Goal: Transaction & Acquisition: Purchase product/service

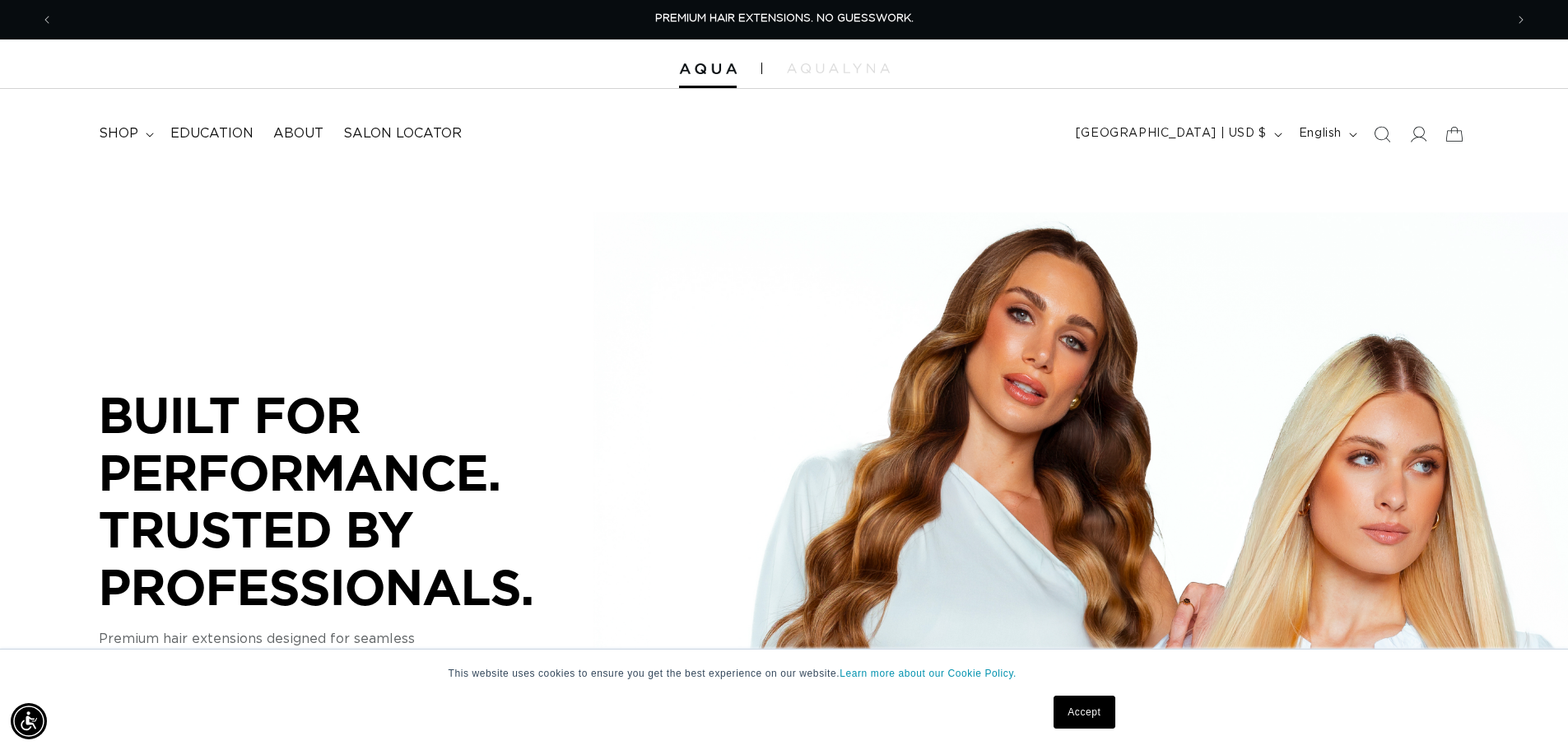
click at [1089, 714] on link "Accept" at bounding box center [1084, 712] width 61 height 33
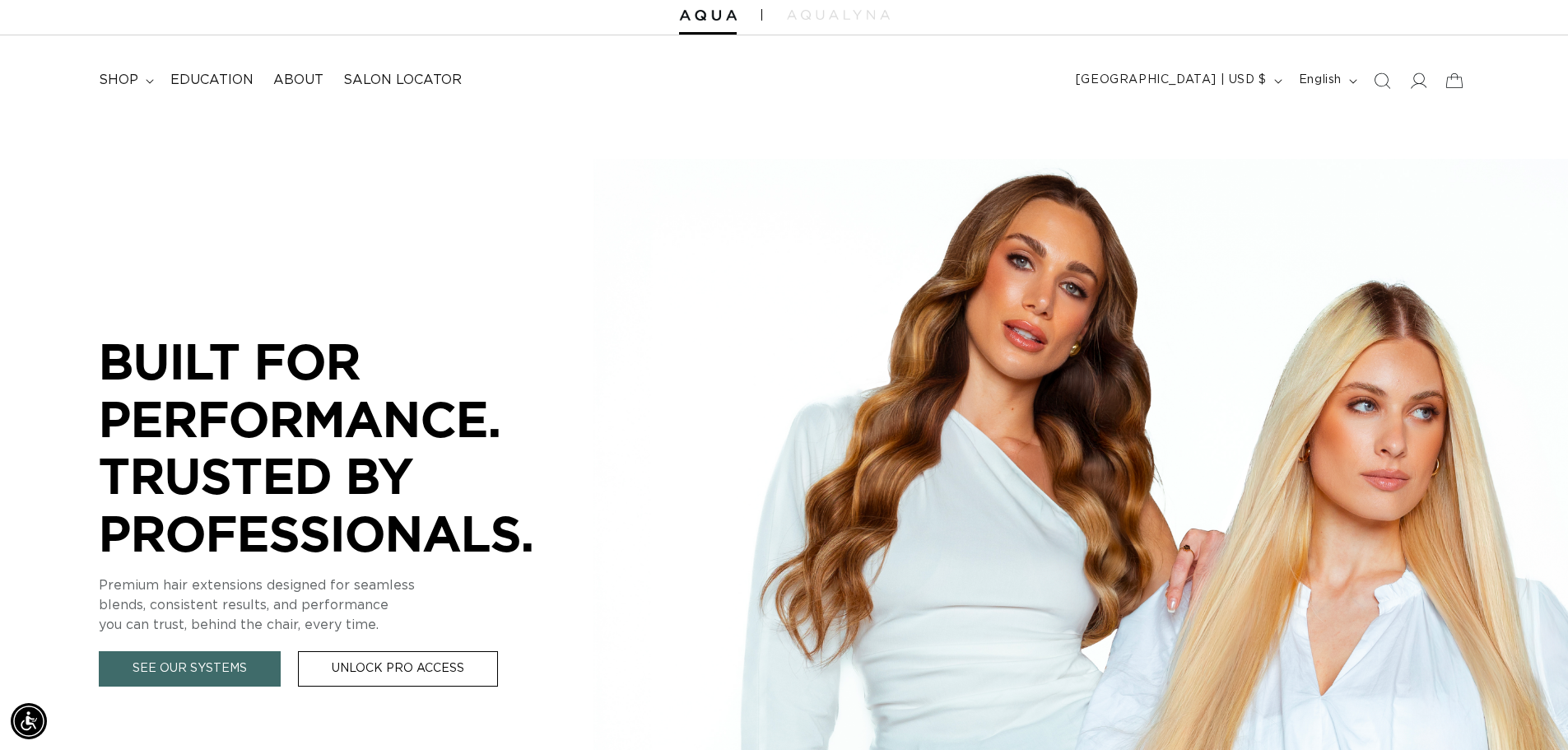
scroll to position [83, 0]
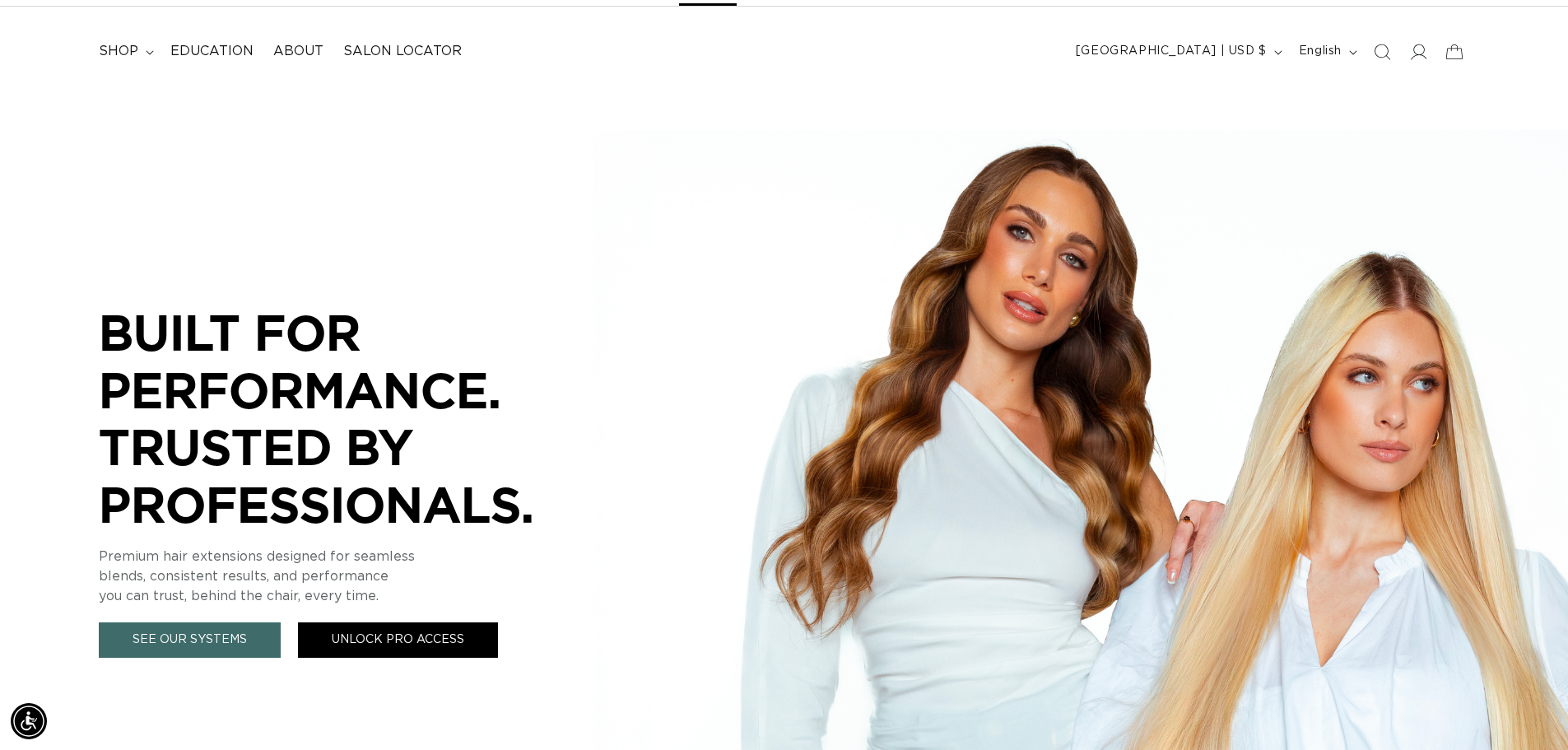
click at [400, 633] on link "Unlock Pro Access" at bounding box center [398, 640] width 200 height 36
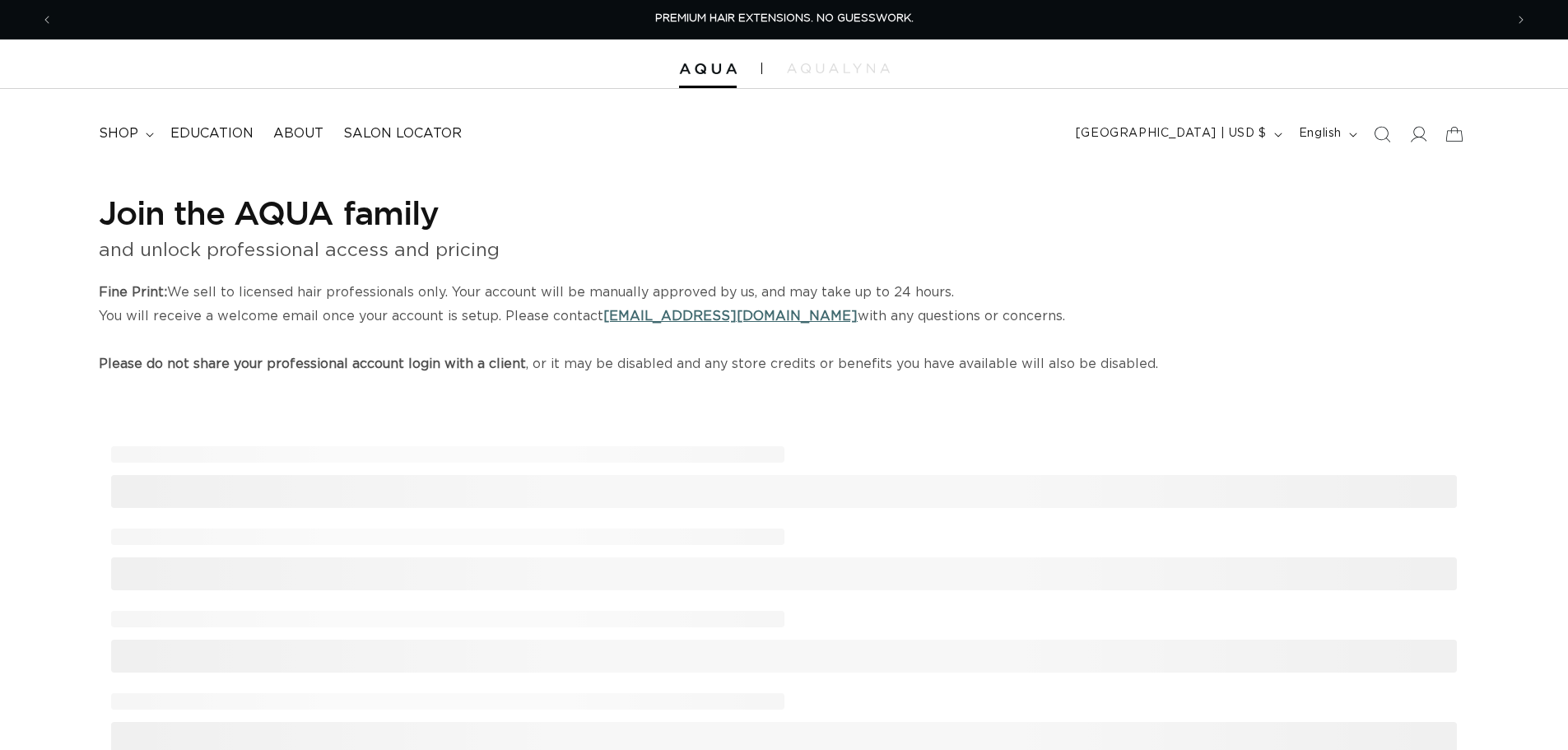
select select "US"
select select "[GEOGRAPHIC_DATA]"
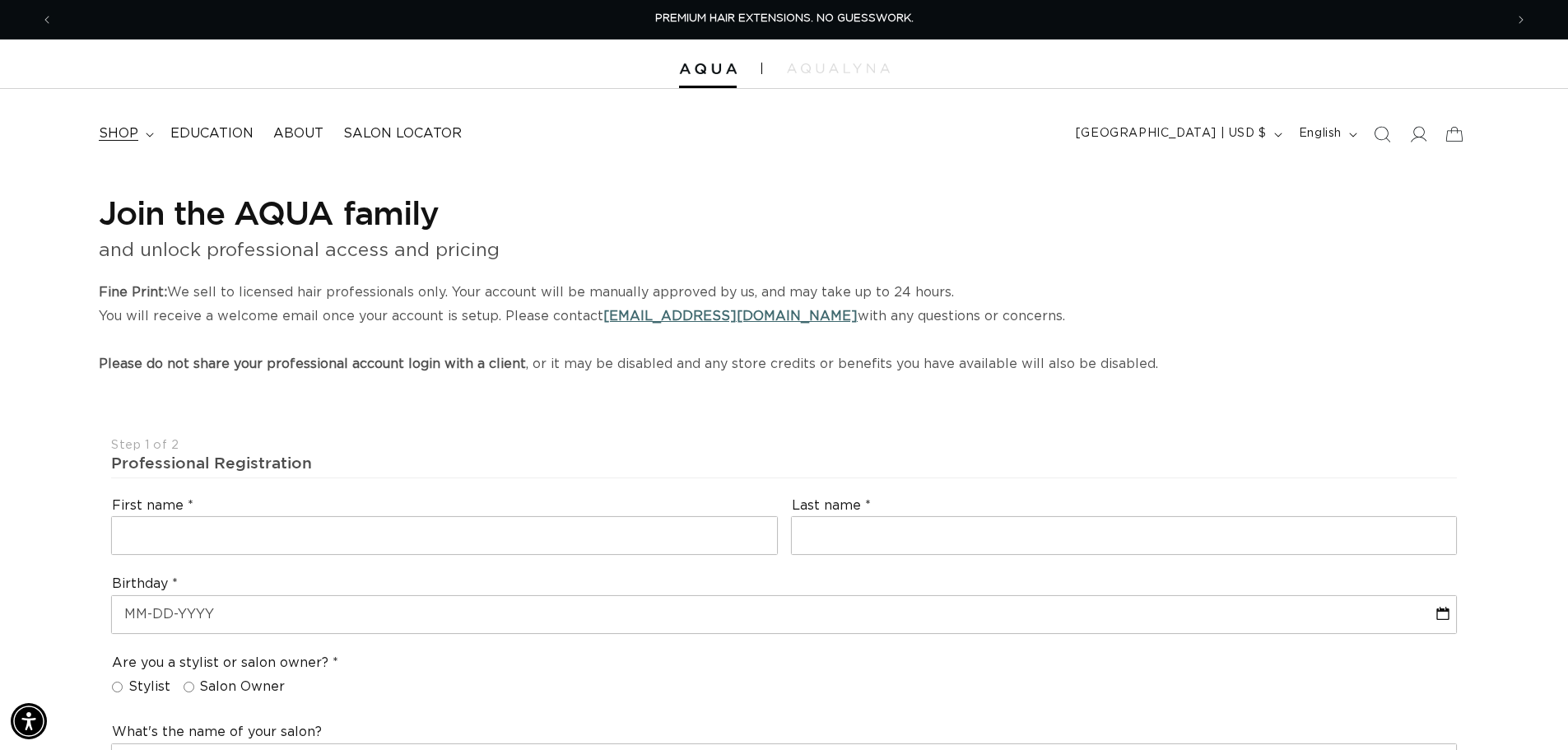
click at [126, 134] on span "shop" at bounding box center [118, 133] width 39 height 17
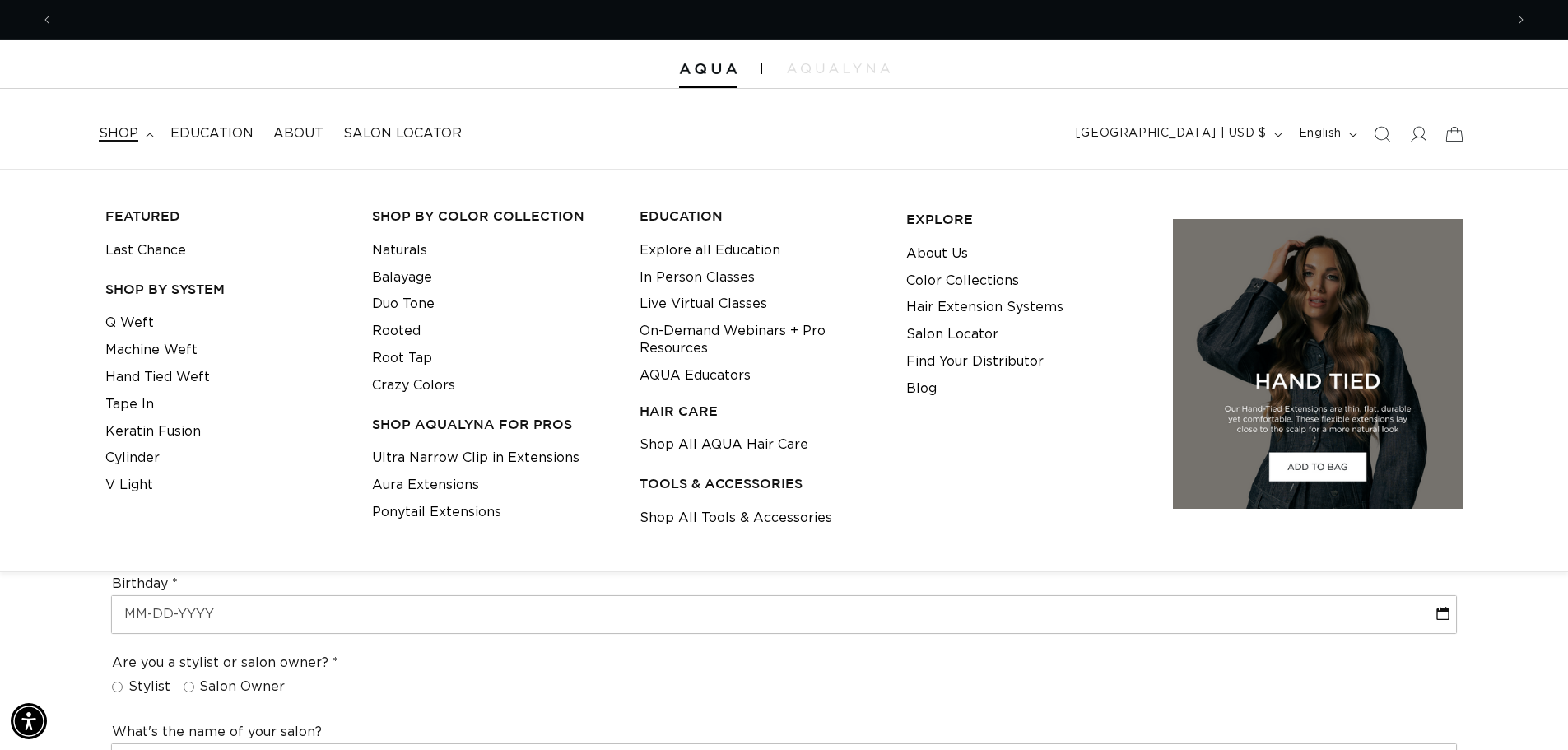
scroll to position [0, 1451]
click at [198, 129] on span "Education" at bounding box center [212, 133] width 84 height 17
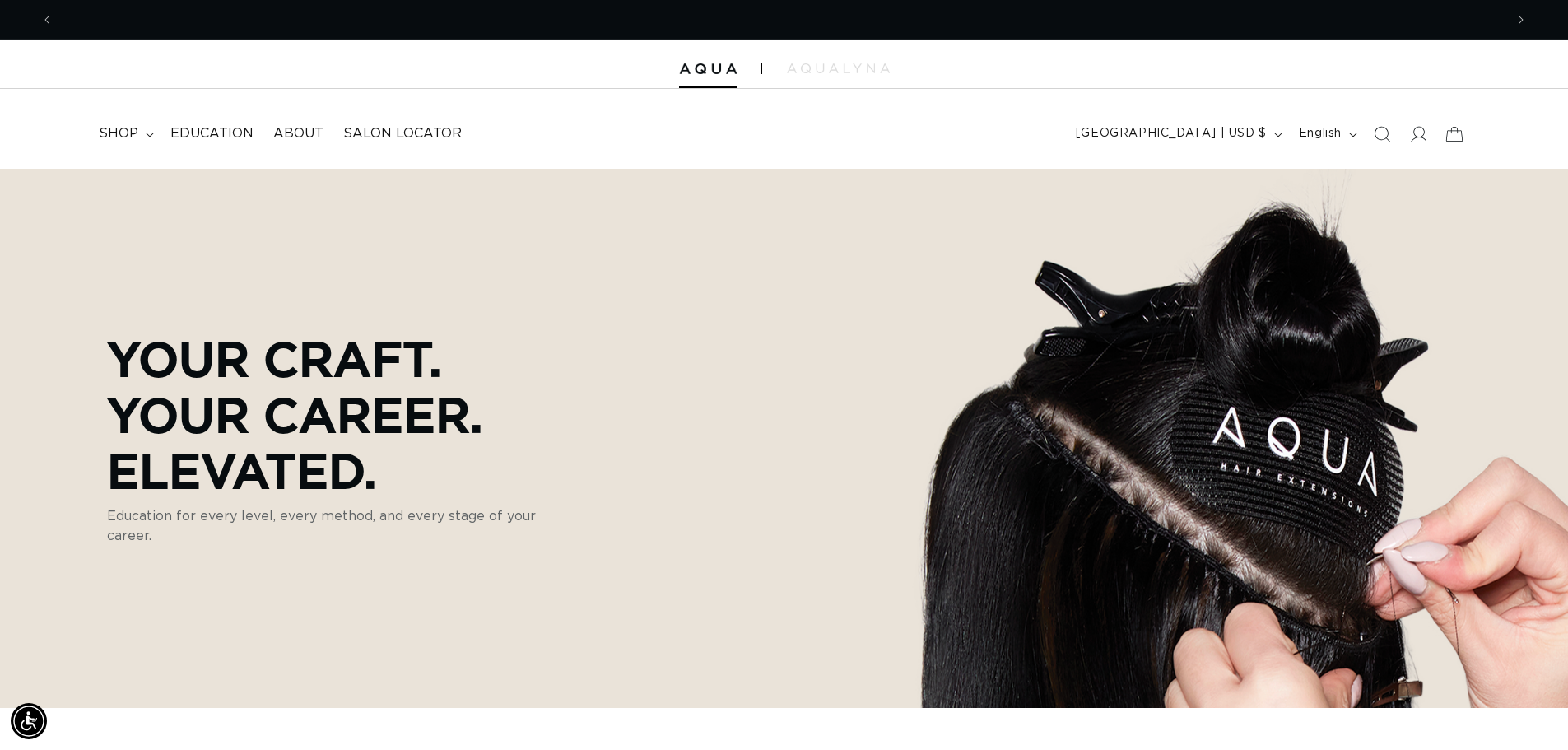
scroll to position [0, 2903]
click at [301, 137] on span "About" at bounding box center [298, 133] width 50 height 17
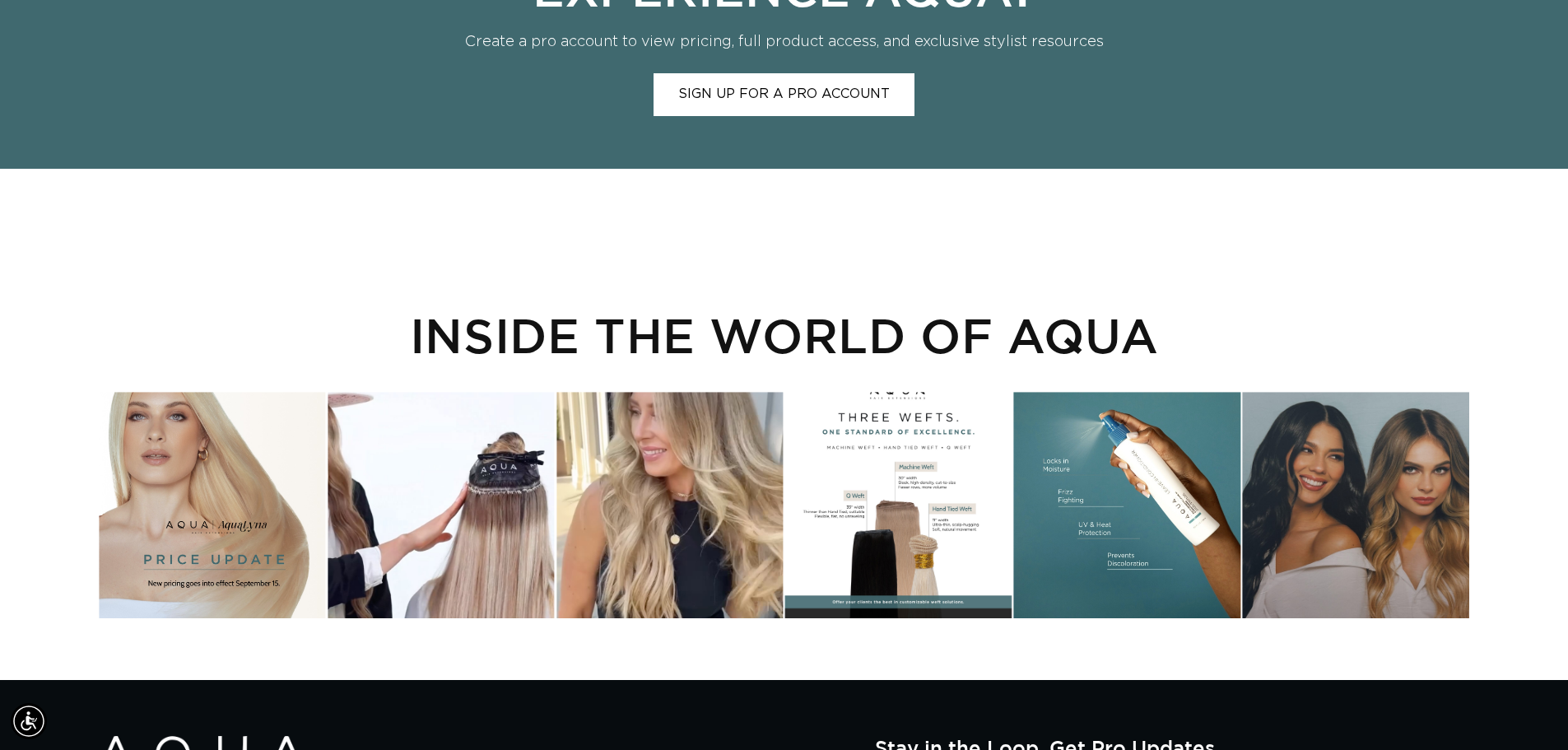
scroll to position [0, 2903]
click at [900, 539] on div "Instagram post opens in a popup" at bounding box center [899, 505] width 227 height 227
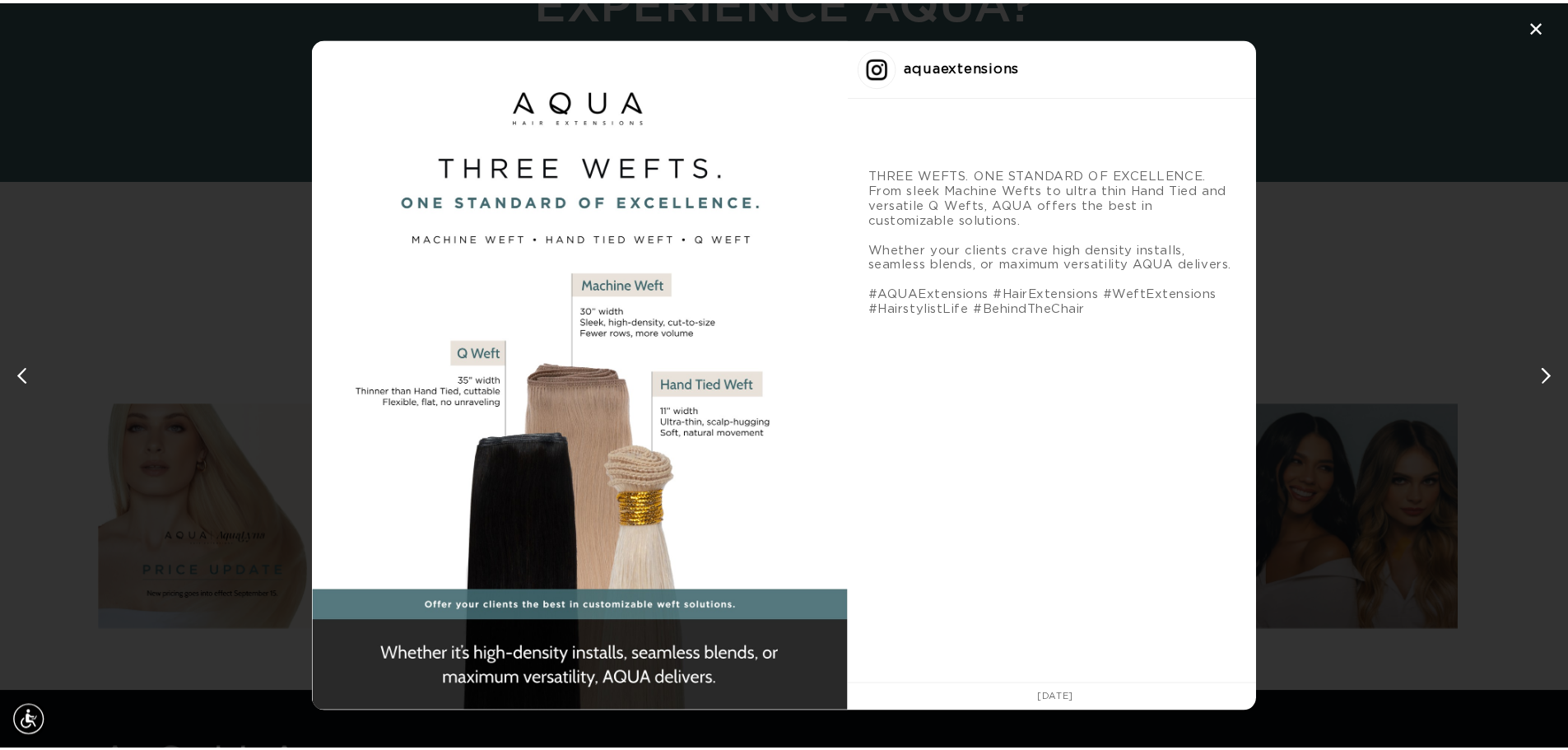
scroll to position [0, 1463]
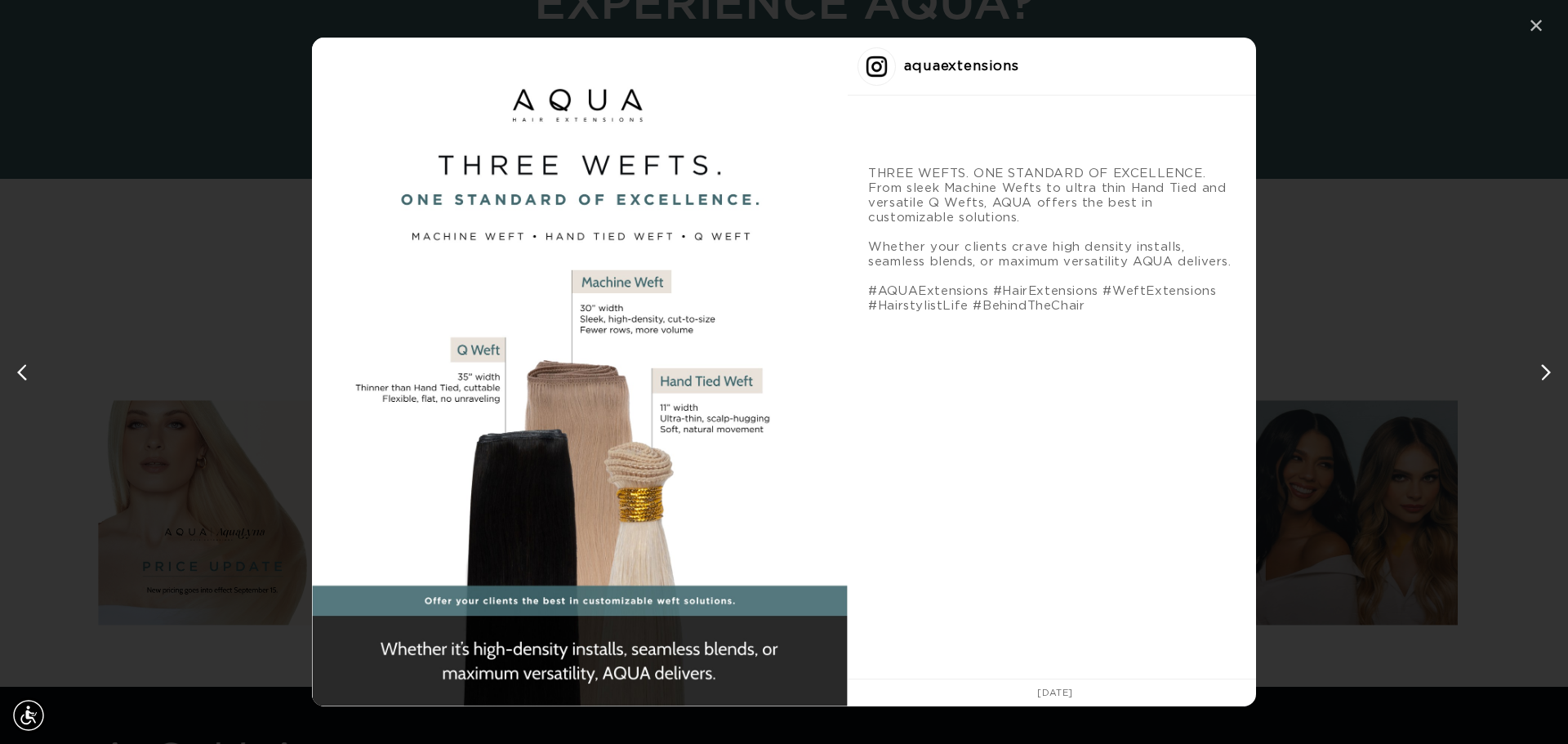
click at [1544, 25] on div "✕" at bounding box center [1535, 25] width 25 height 25
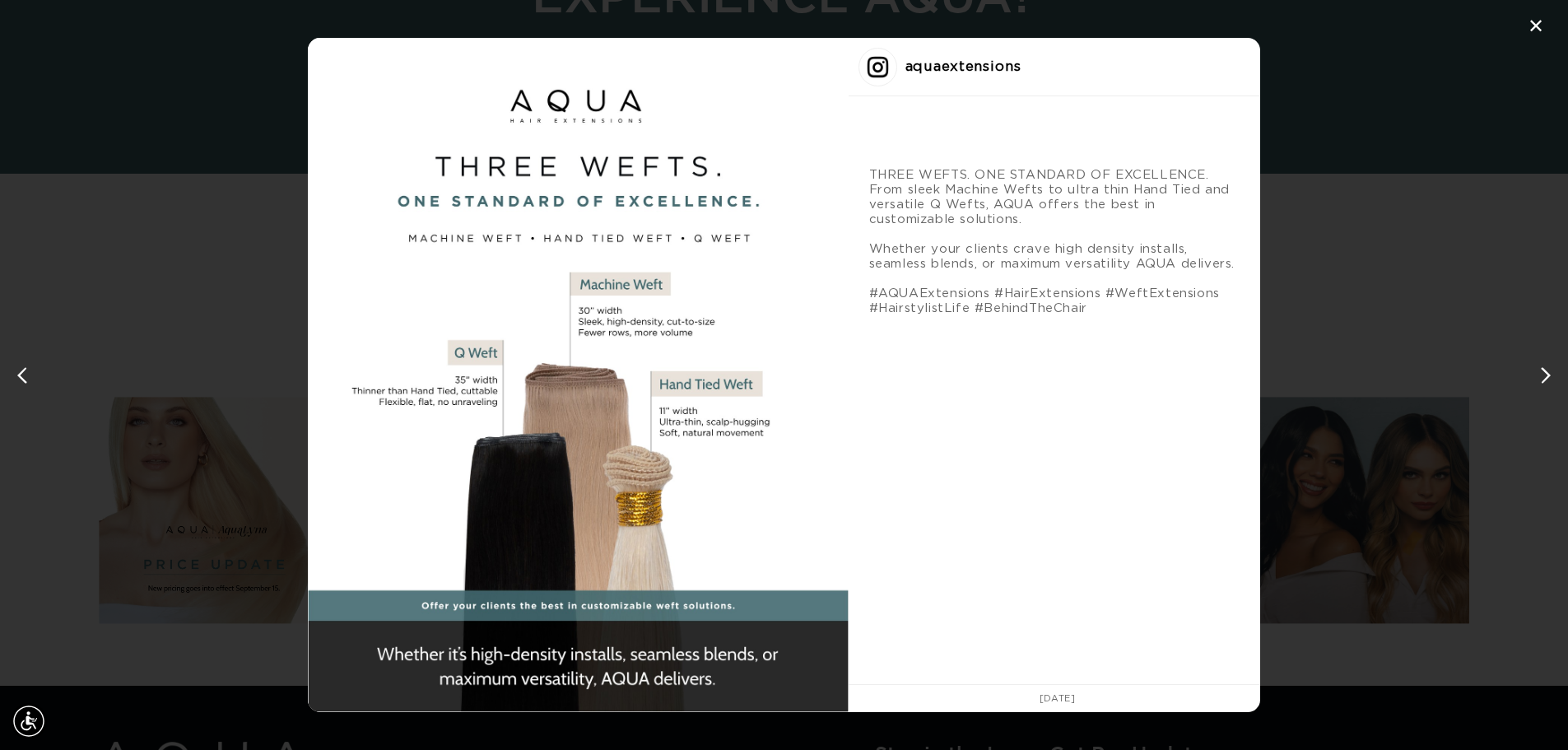
scroll to position [0, 1451]
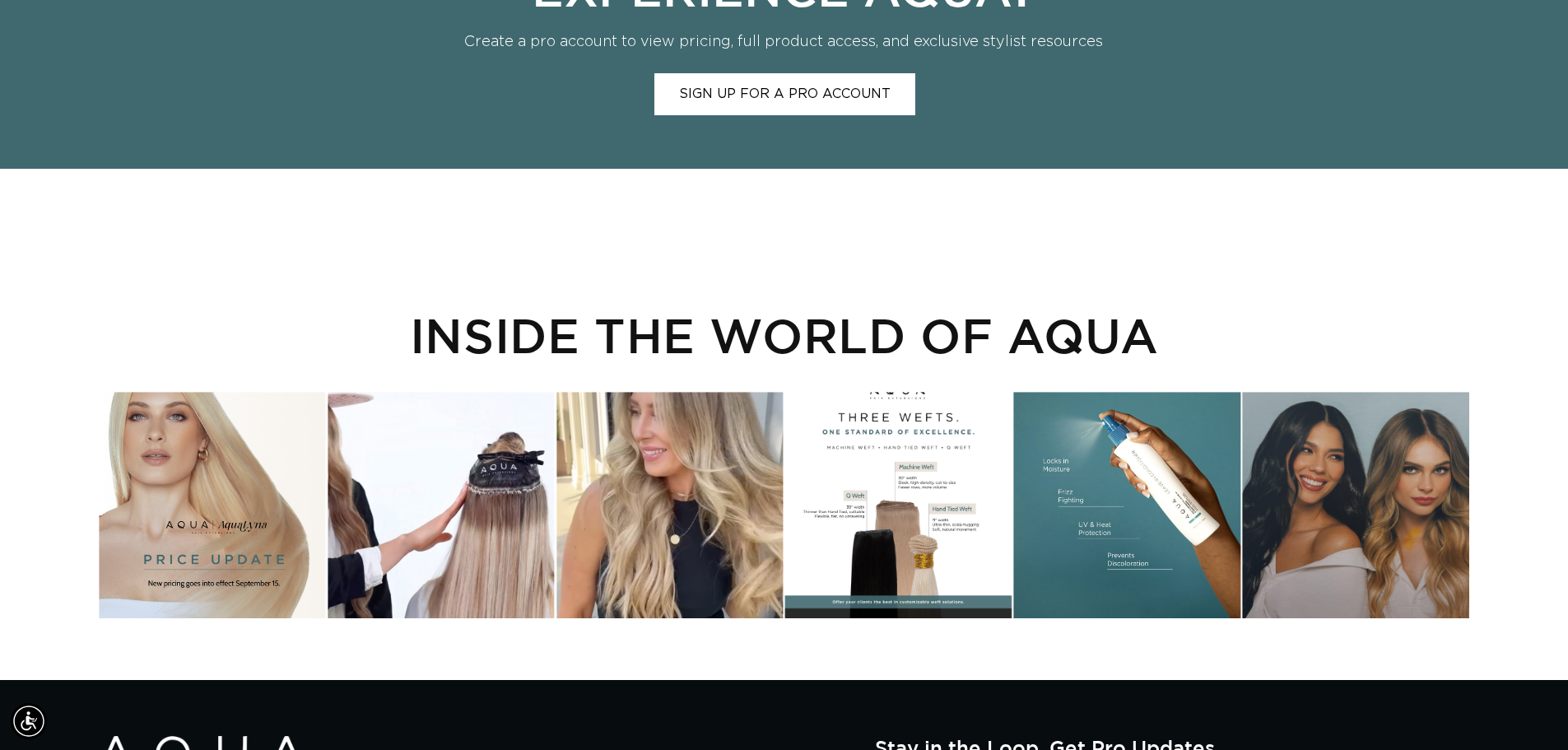
click at [1161, 453] on div "Instagram post opens in a popup" at bounding box center [1127, 505] width 227 height 227
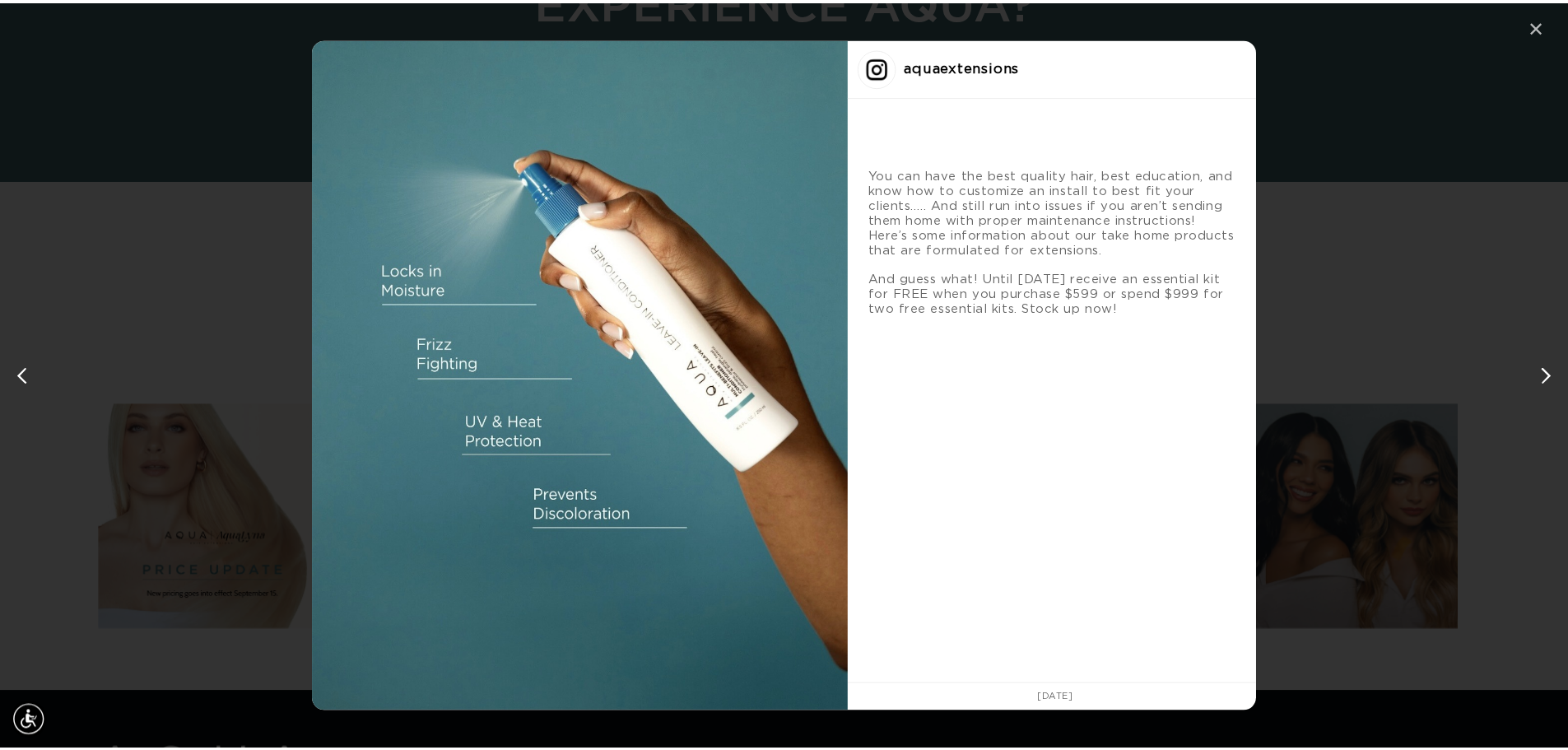
scroll to position [0, 0]
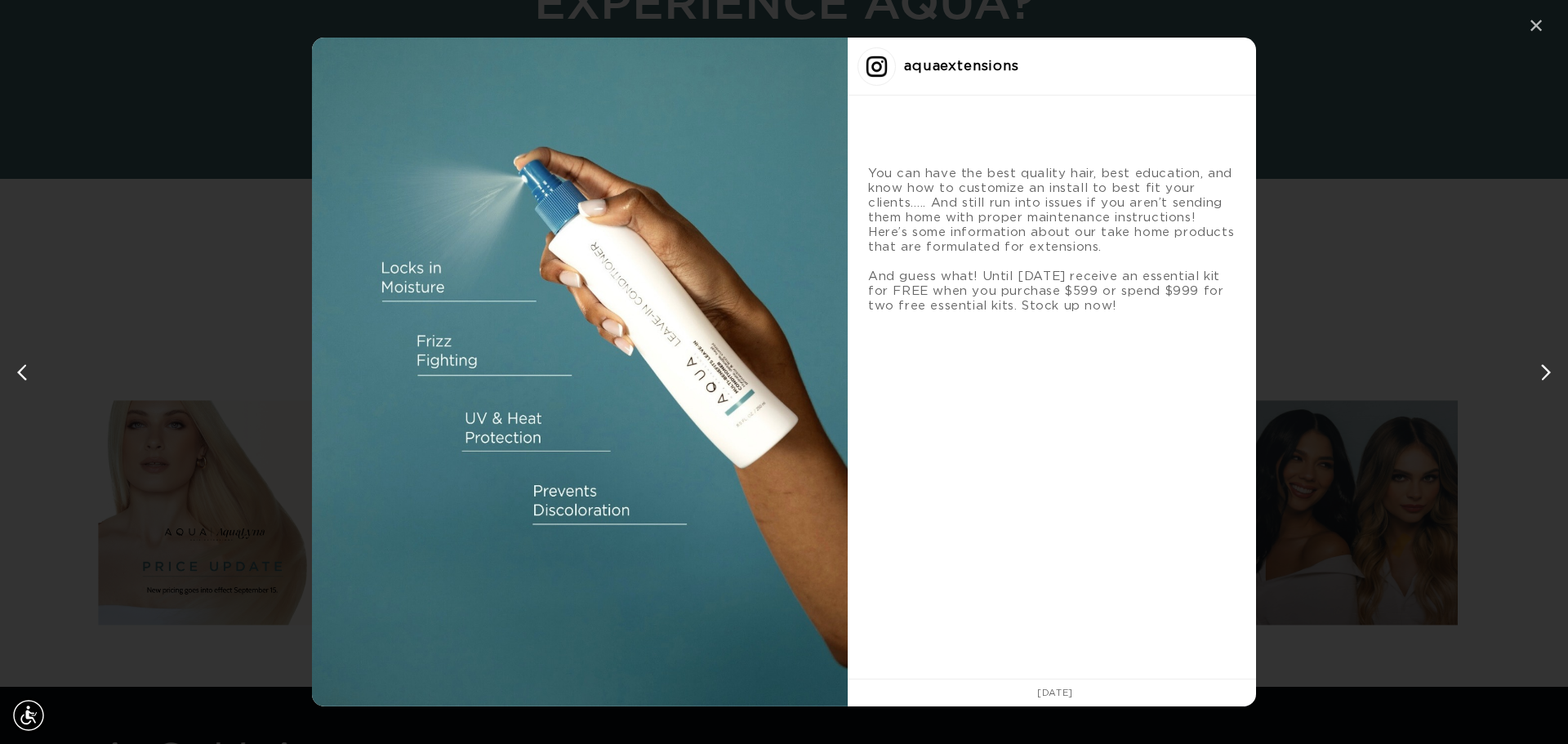
click at [1539, 23] on div "✕" at bounding box center [1535, 25] width 25 height 25
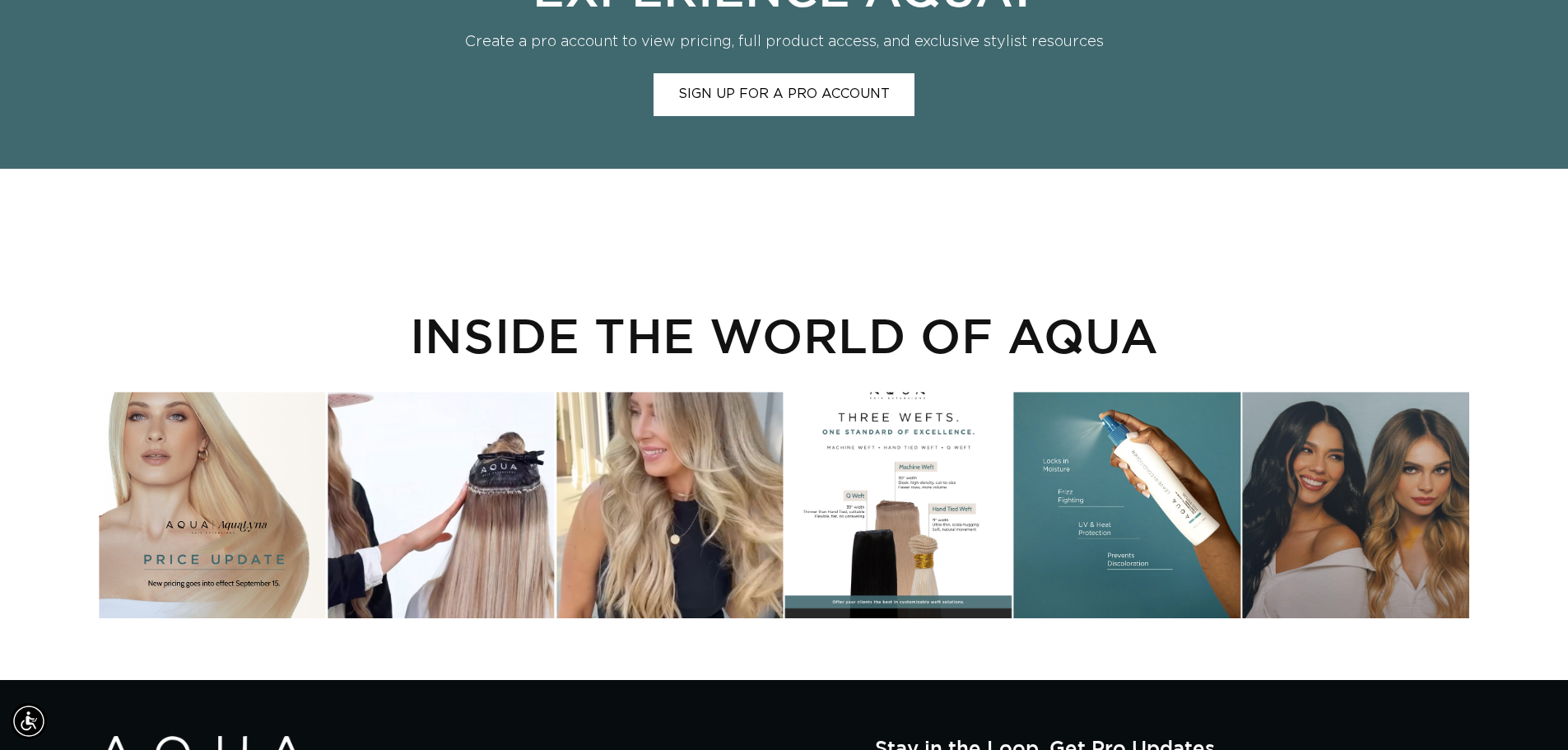
click at [461, 507] on div "Instagram post opens in a popup" at bounding box center [441, 505] width 227 height 227
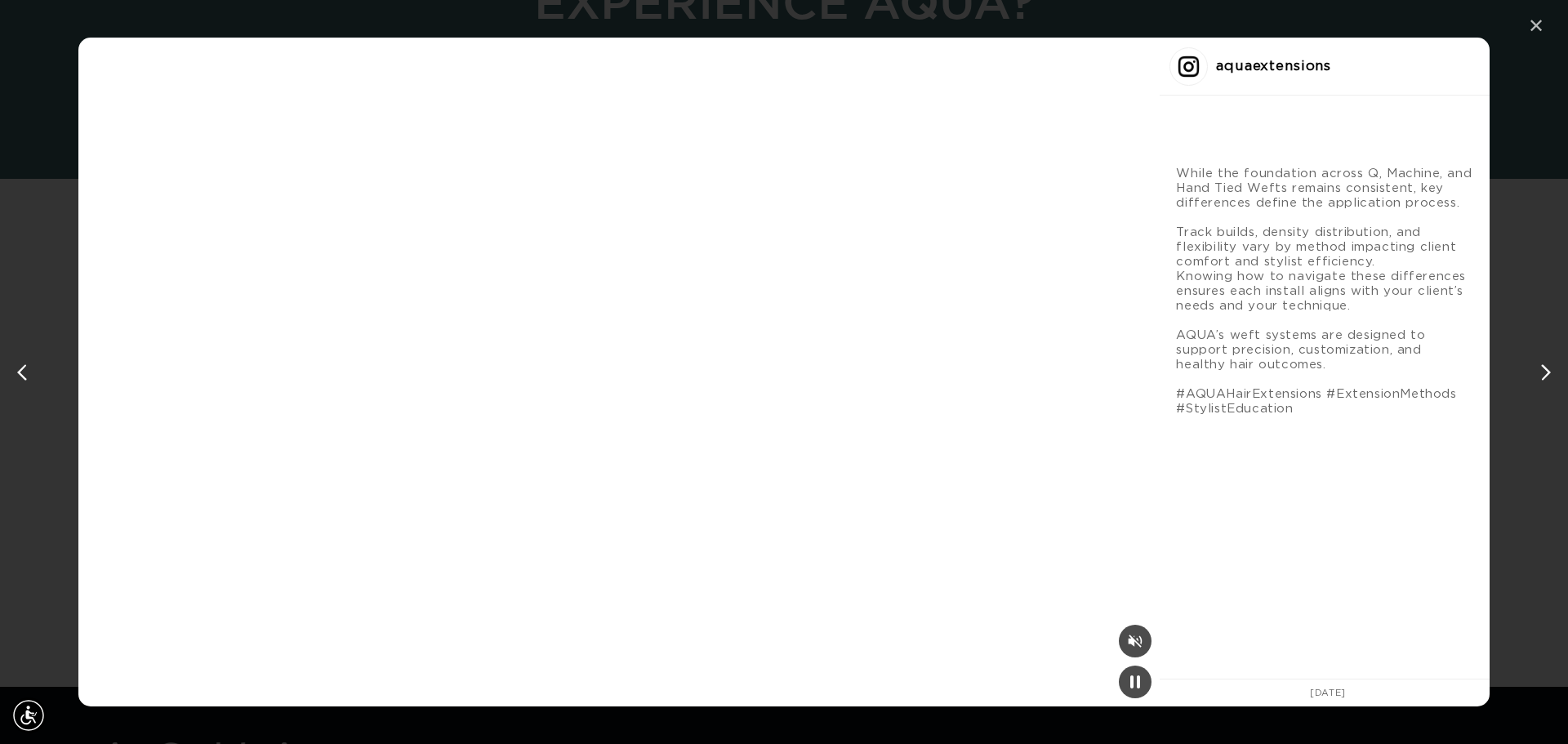
click at [1543, 24] on div "✕" at bounding box center [1535, 25] width 25 height 25
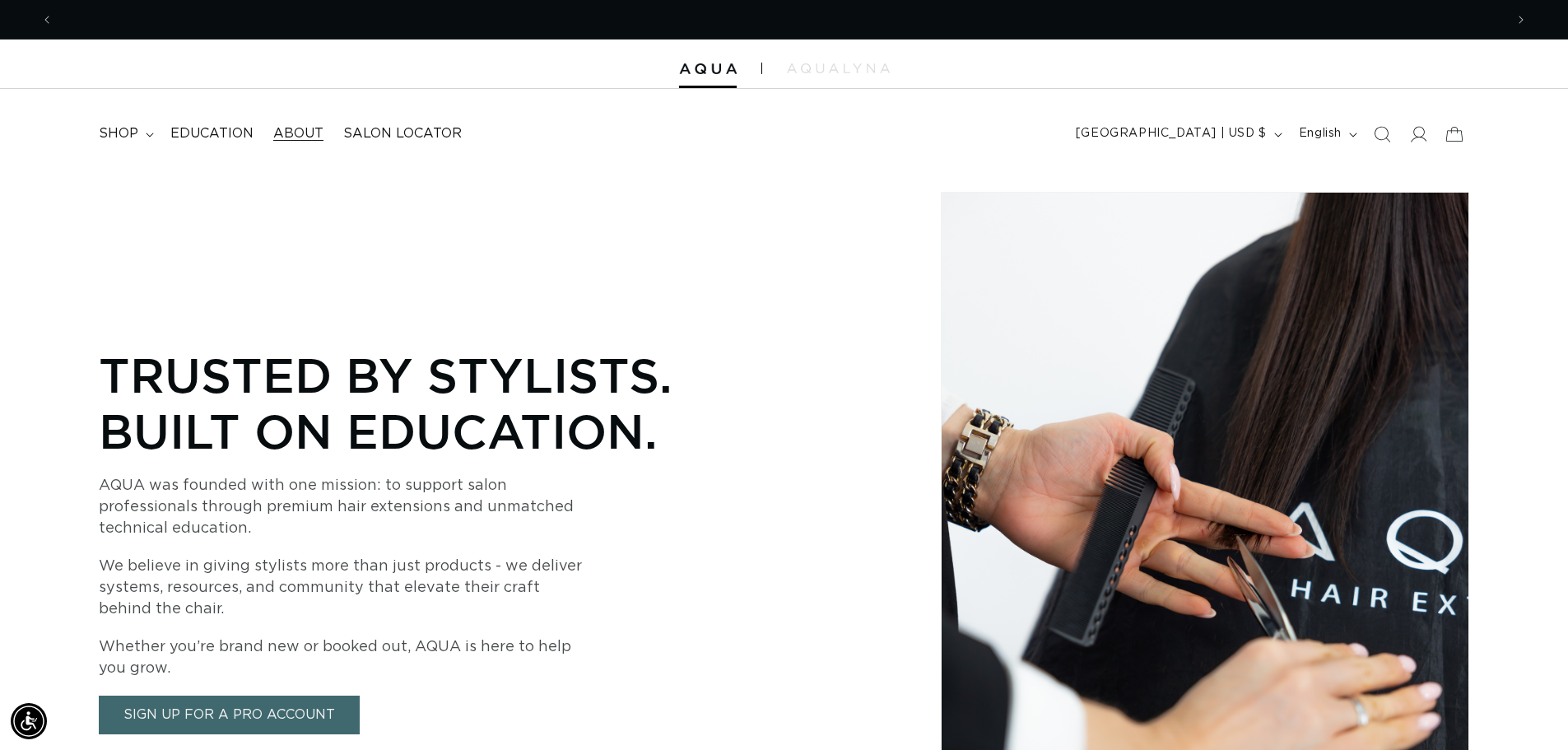
scroll to position [0, 1451]
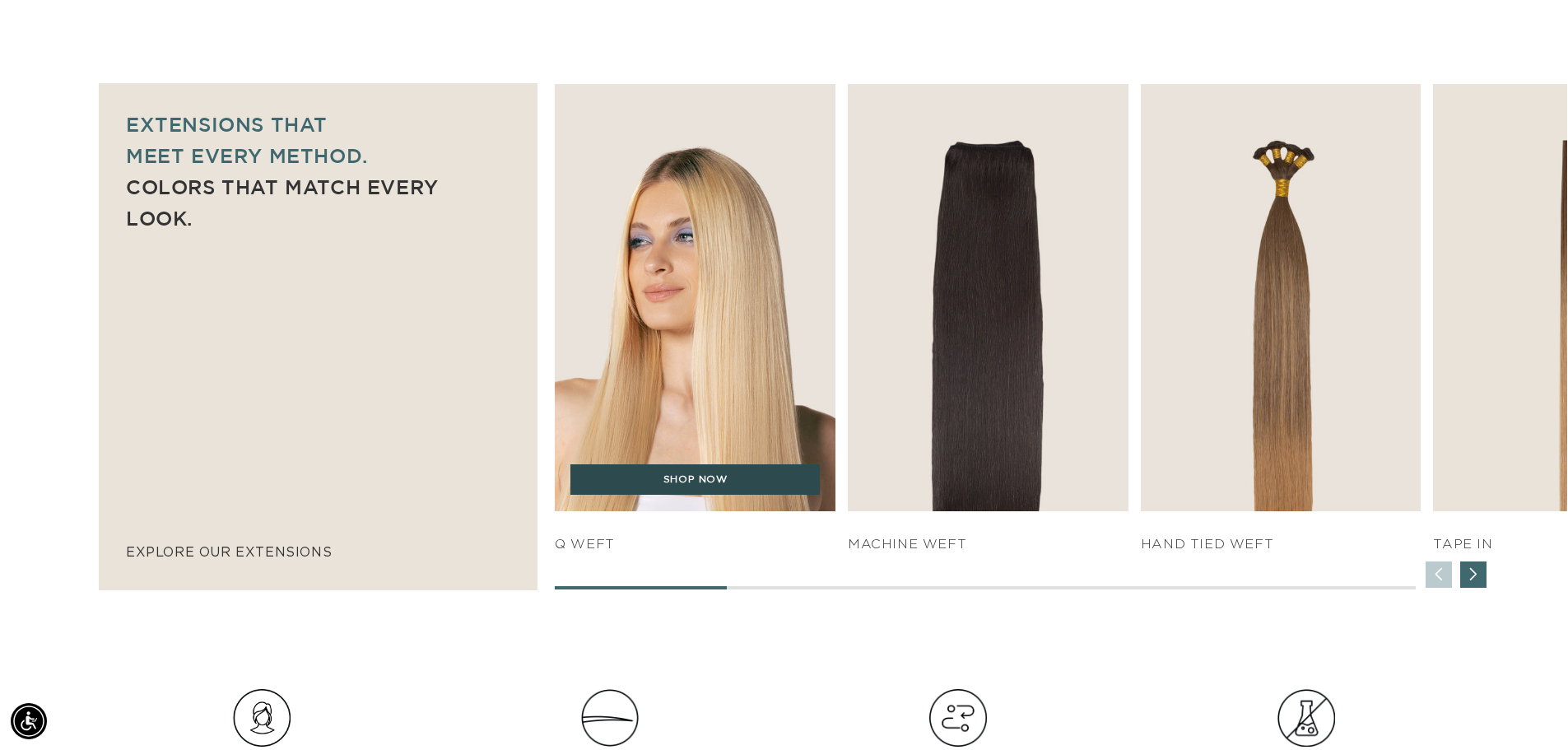
scroll to position [0, 2903]
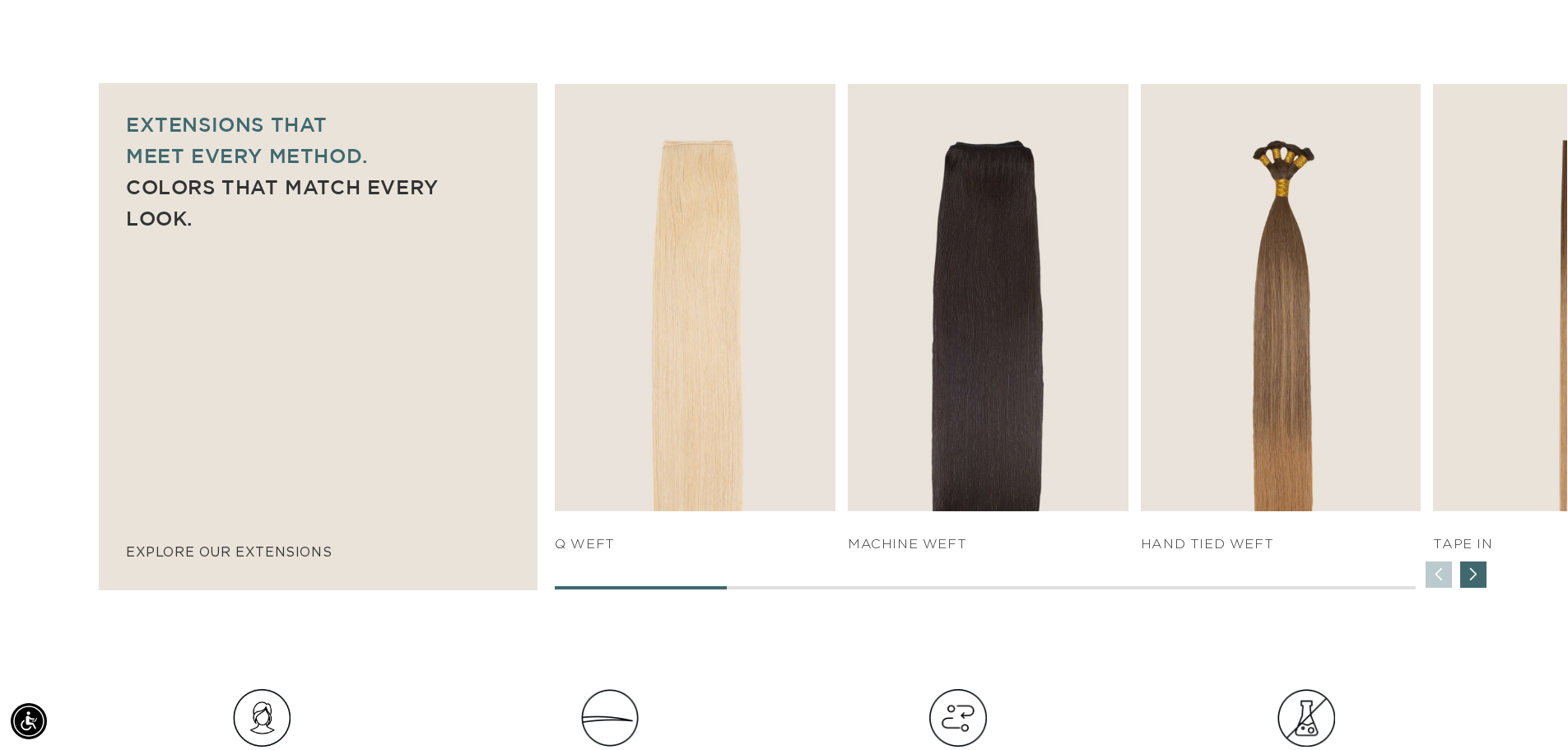
click at [1474, 571] on div "Next slide" at bounding box center [1473, 575] width 27 height 27
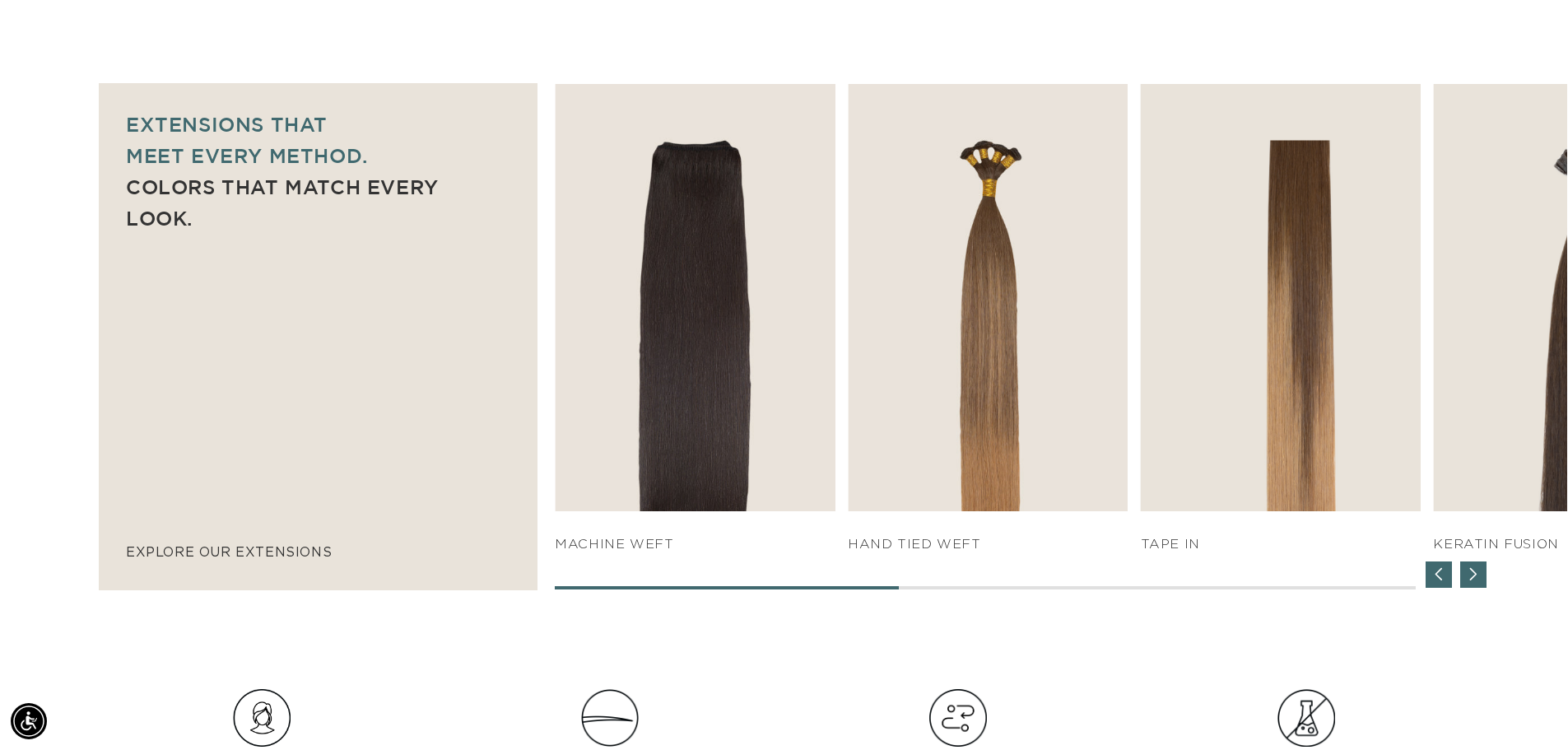
scroll to position [0, 0]
click at [1483, 579] on div "Next slide" at bounding box center [1473, 575] width 27 height 27
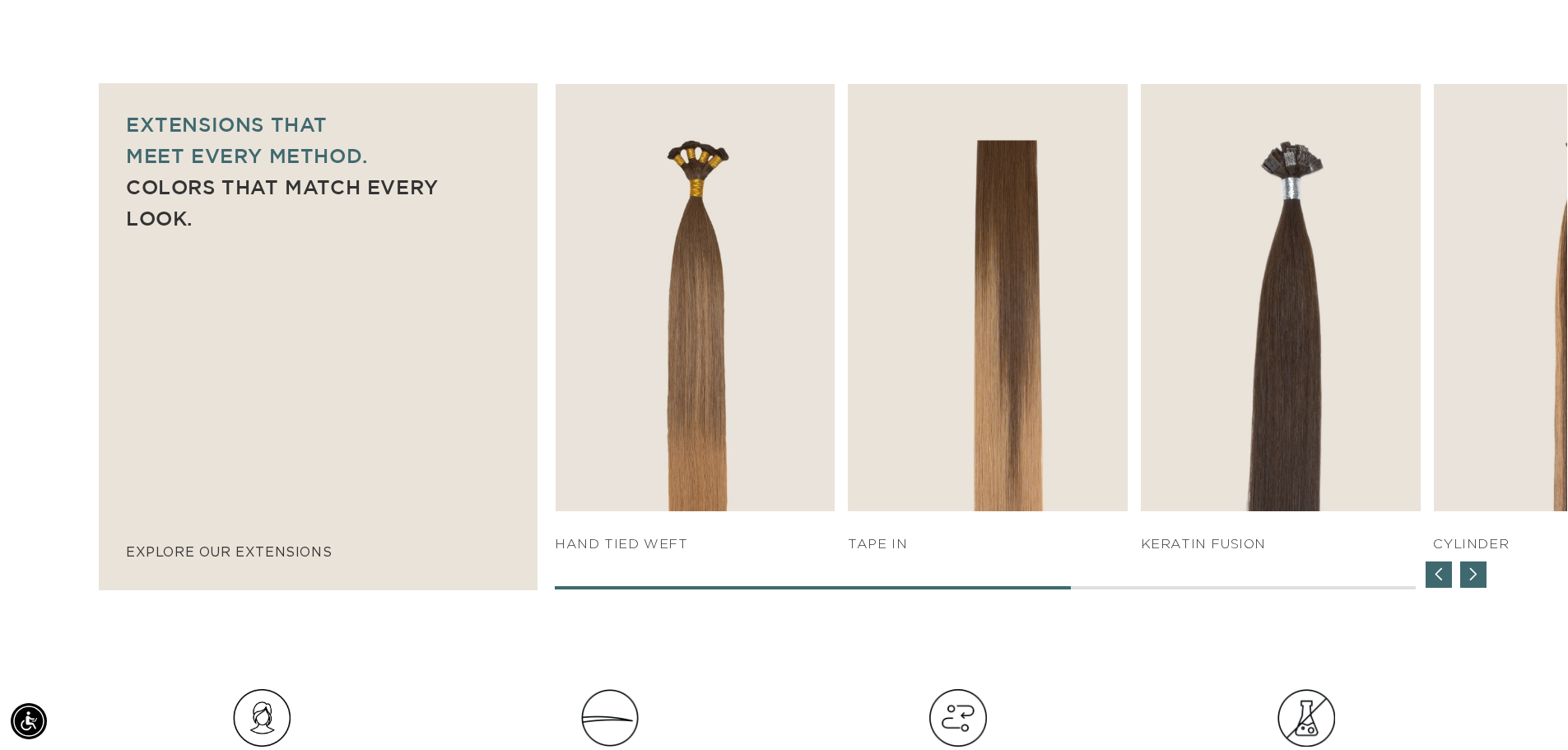
scroll to position [0, 2903]
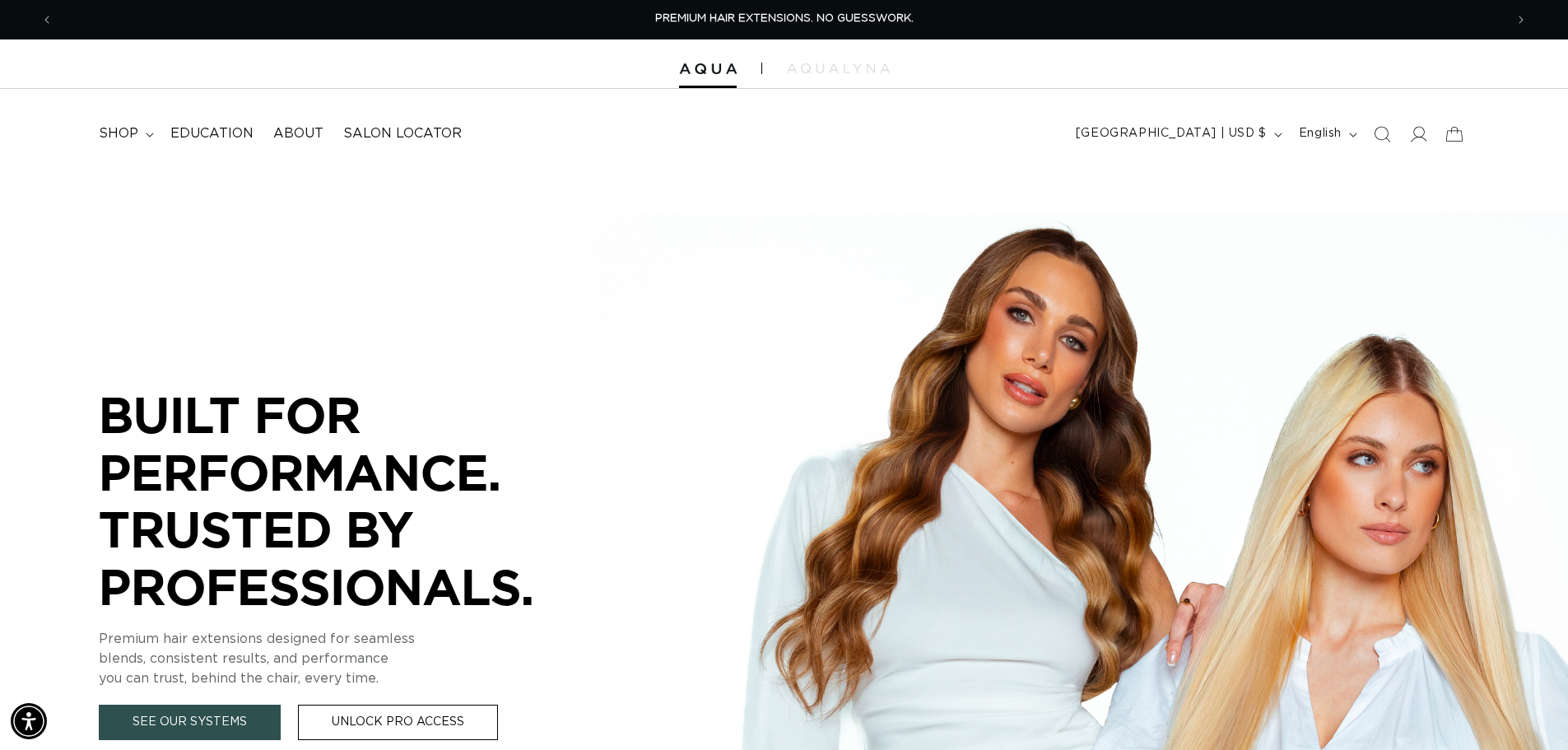
click at [206, 724] on link "See Our Systems" at bounding box center [190, 722] width 182 height 36
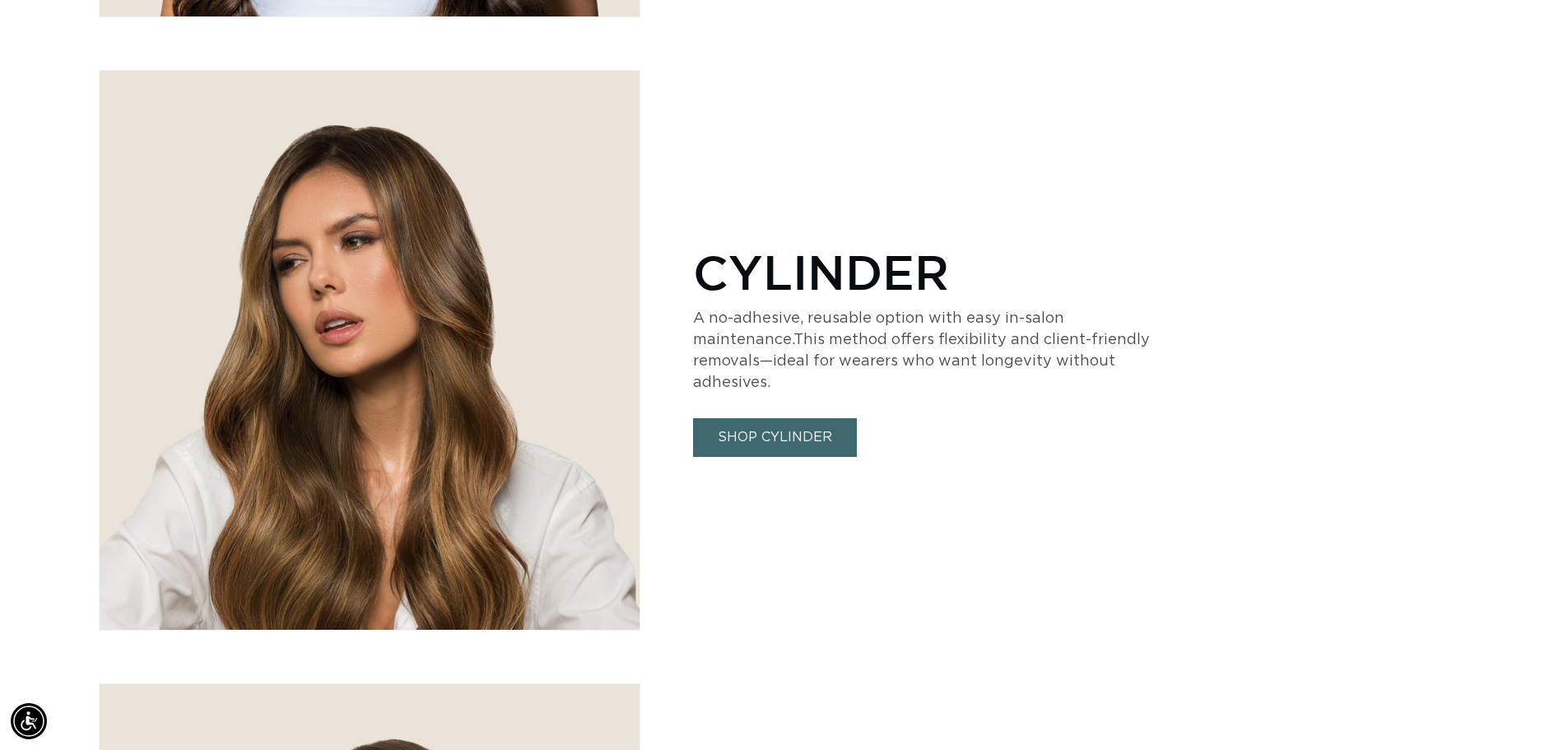
scroll to position [0, 1451]
click at [744, 431] on link "SHOP CYLINDER" at bounding box center [775, 438] width 163 height 39
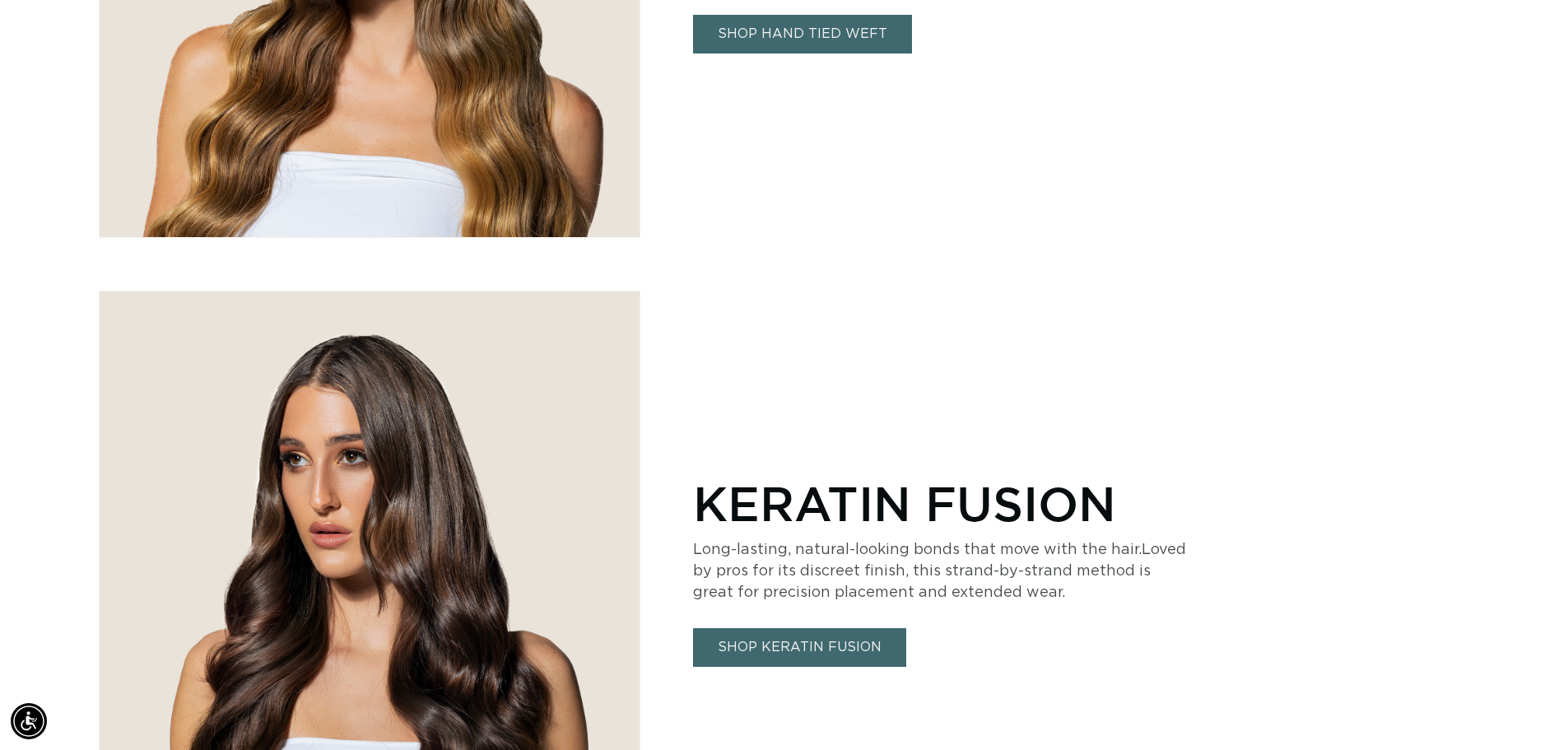
scroll to position [2615, 0]
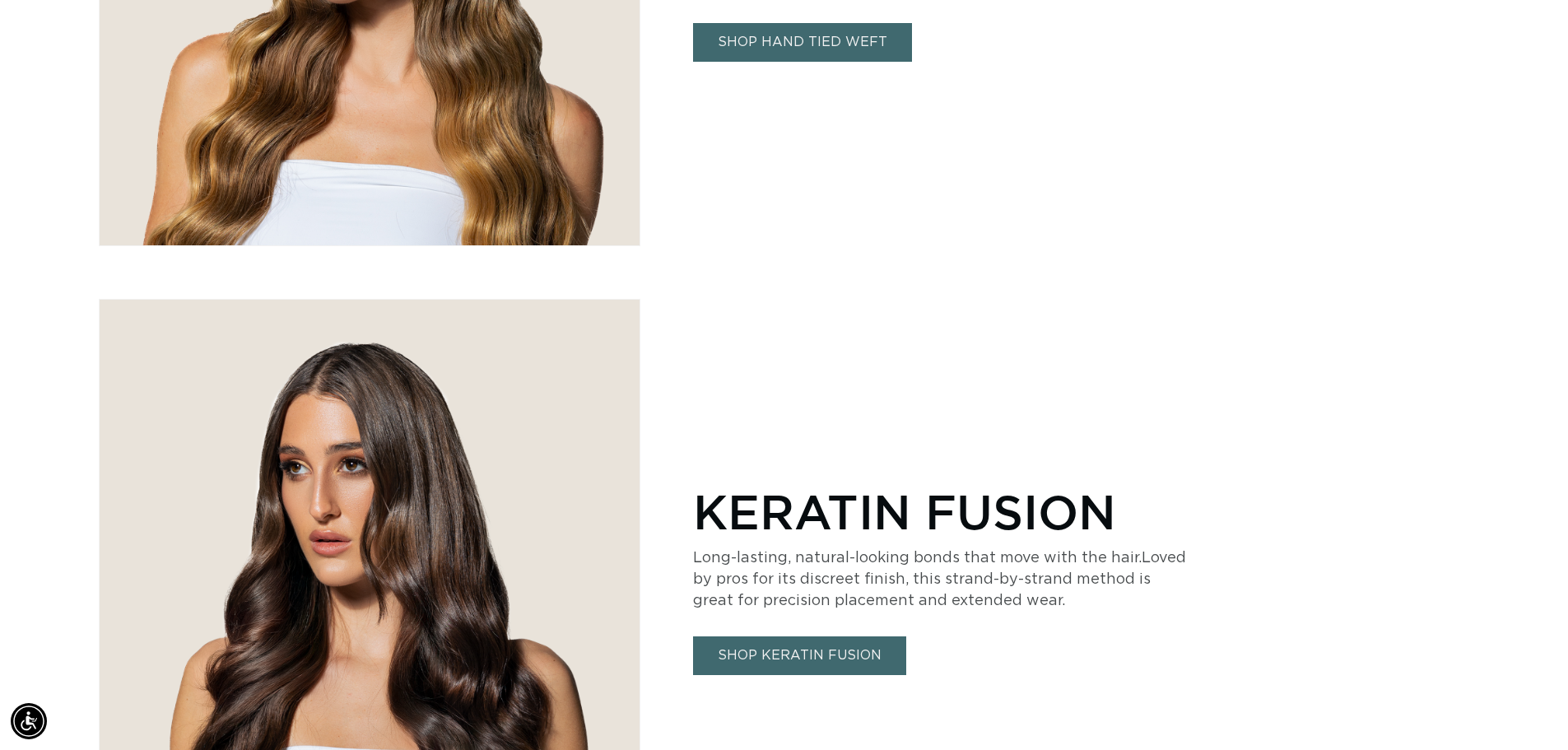
click at [816, 650] on link "SHOP KERATIN FUSION" at bounding box center [800, 655] width 213 height 39
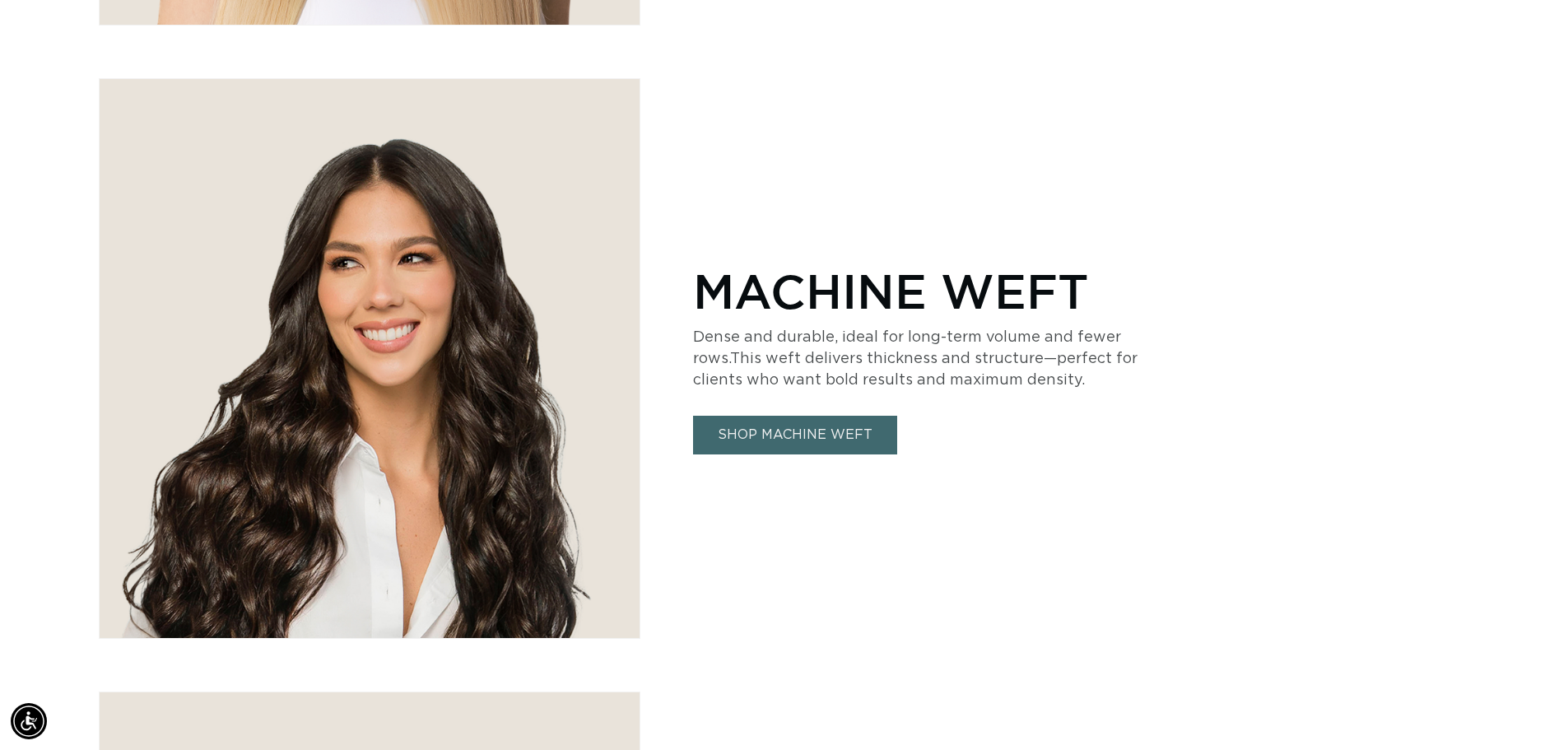
scroll to position [1532, 0]
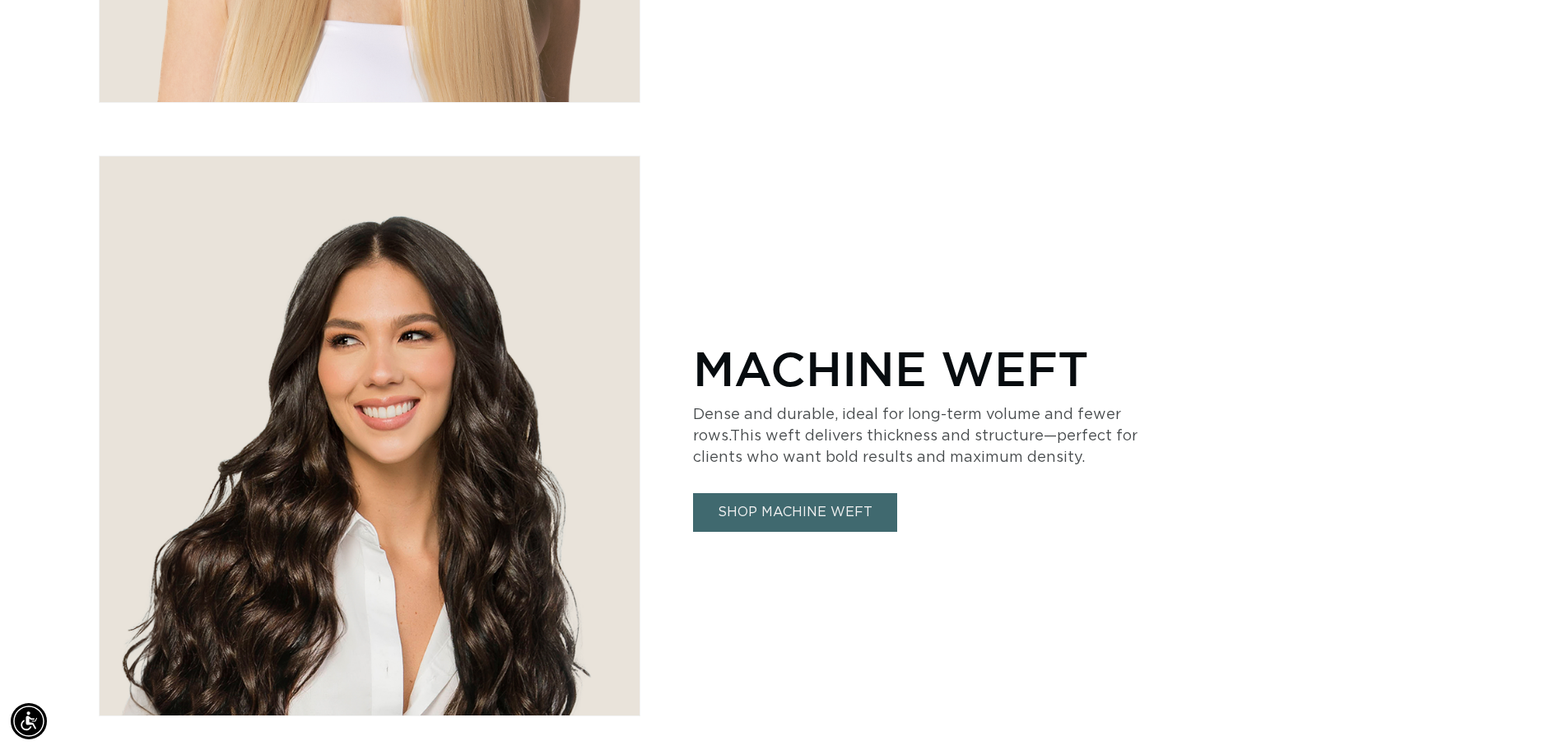
click at [804, 507] on link "SHOP MACHINE WEFT" at bounding box center [795, 512] width 204 height 39
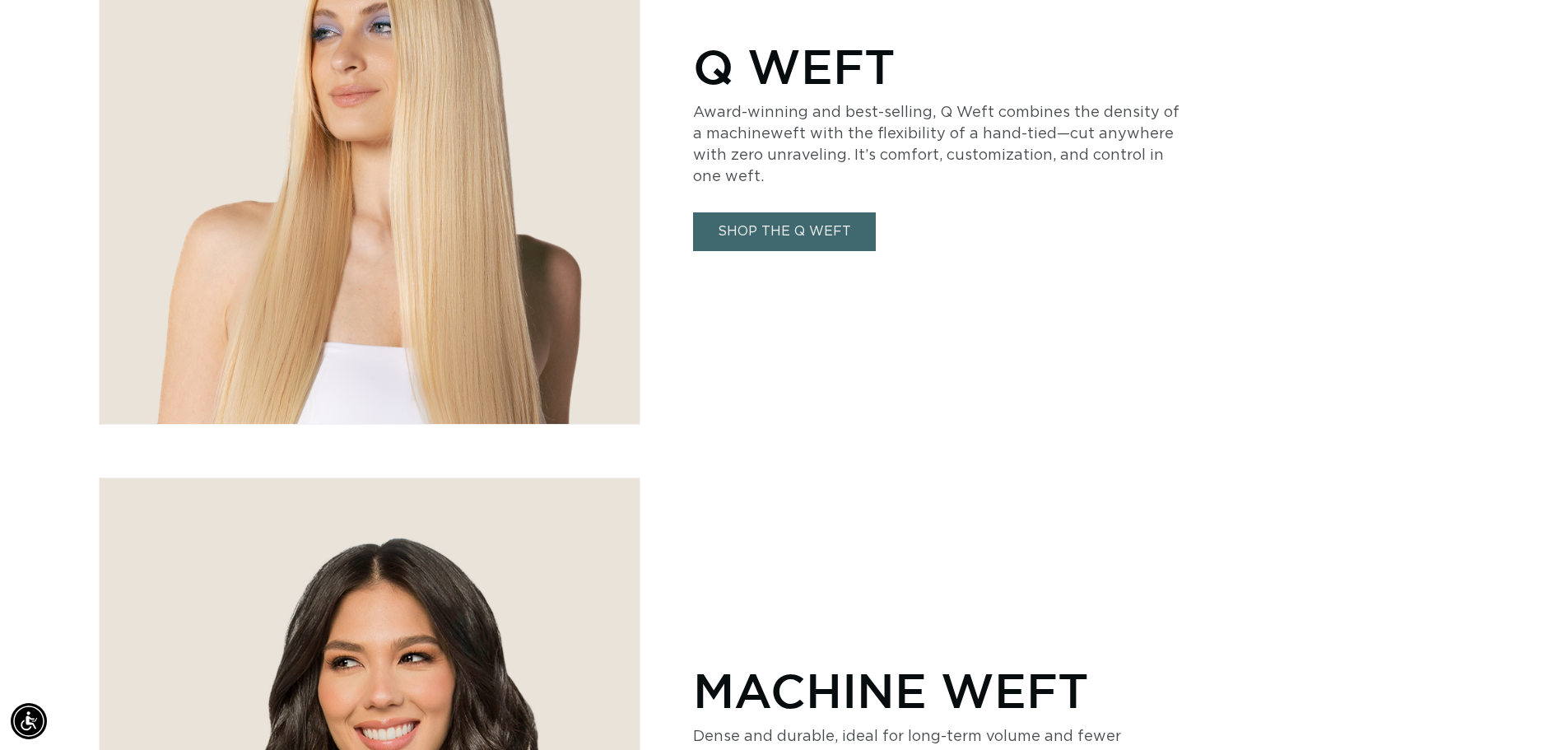
scroll to position [1200, 0]
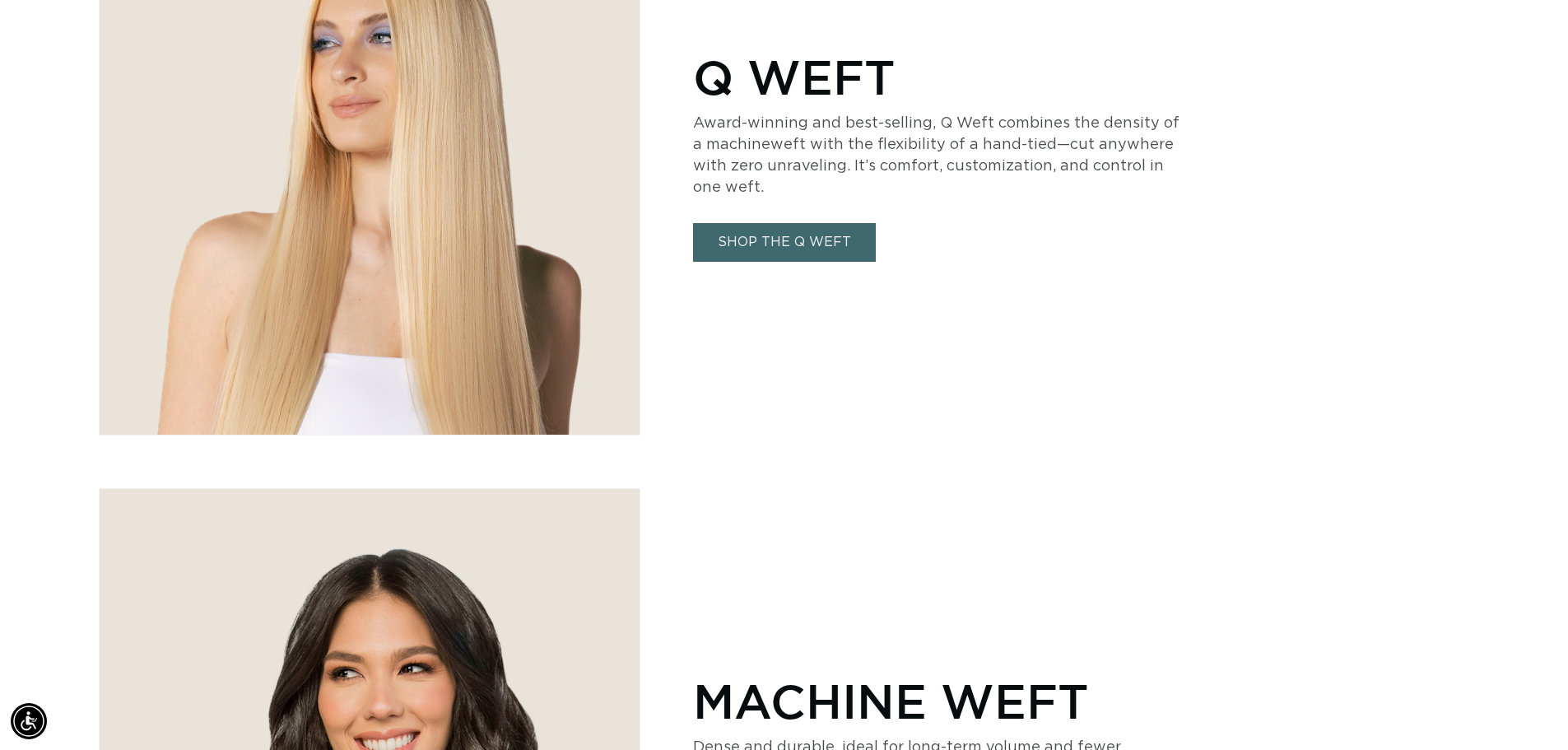
click at [793, 244] on link "SHOP THE Q WEFT" at bounding box center [784, 242] width 183 height 39
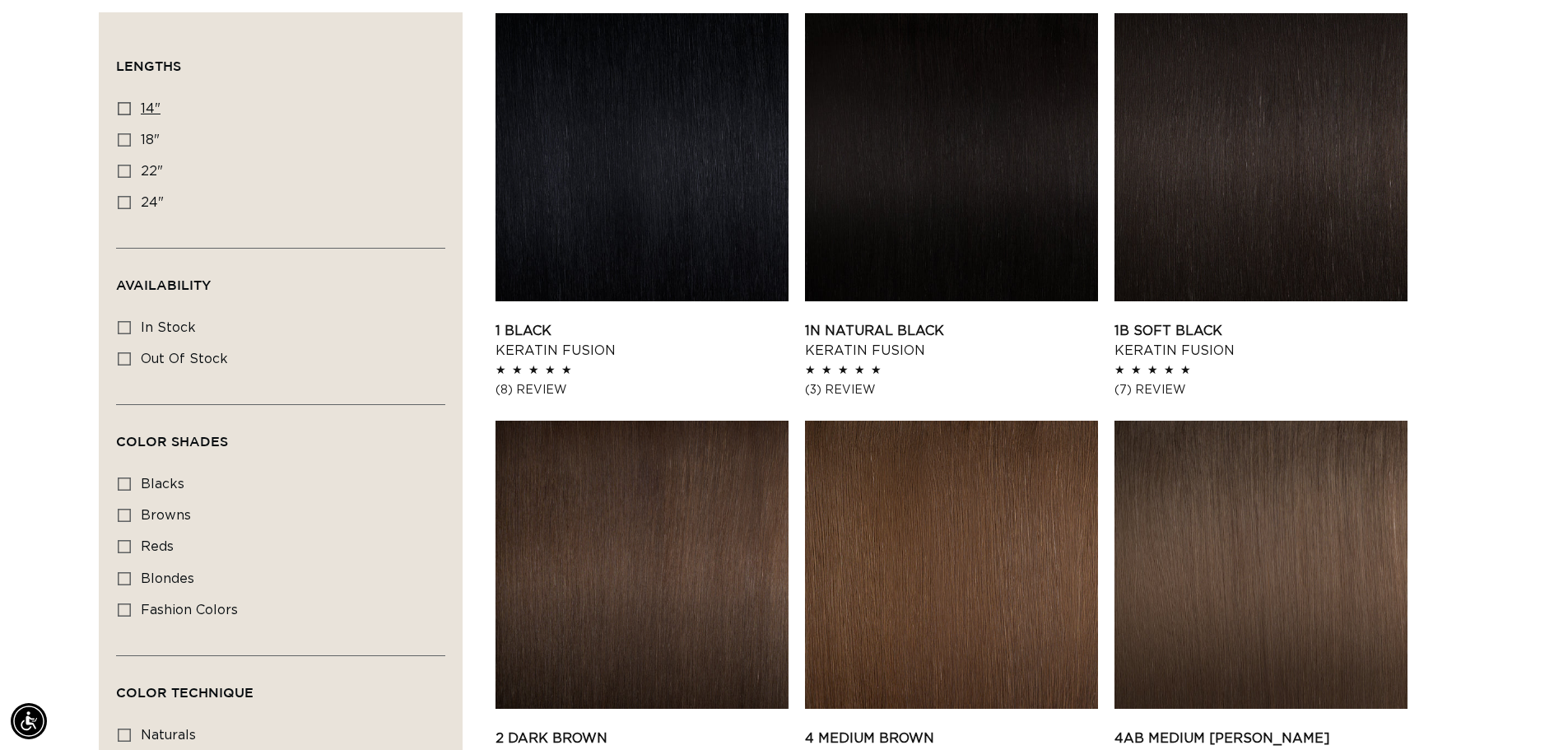
scroll to position [0, 2903]
click at [125, 604] on icon at bounding box center [124, 610] width 13 height 13
click at [125, 604] on input "fashion colors fashion colors (8 products)" at bounding box center [124, 610] width 13 height 13
checkbox input "true"
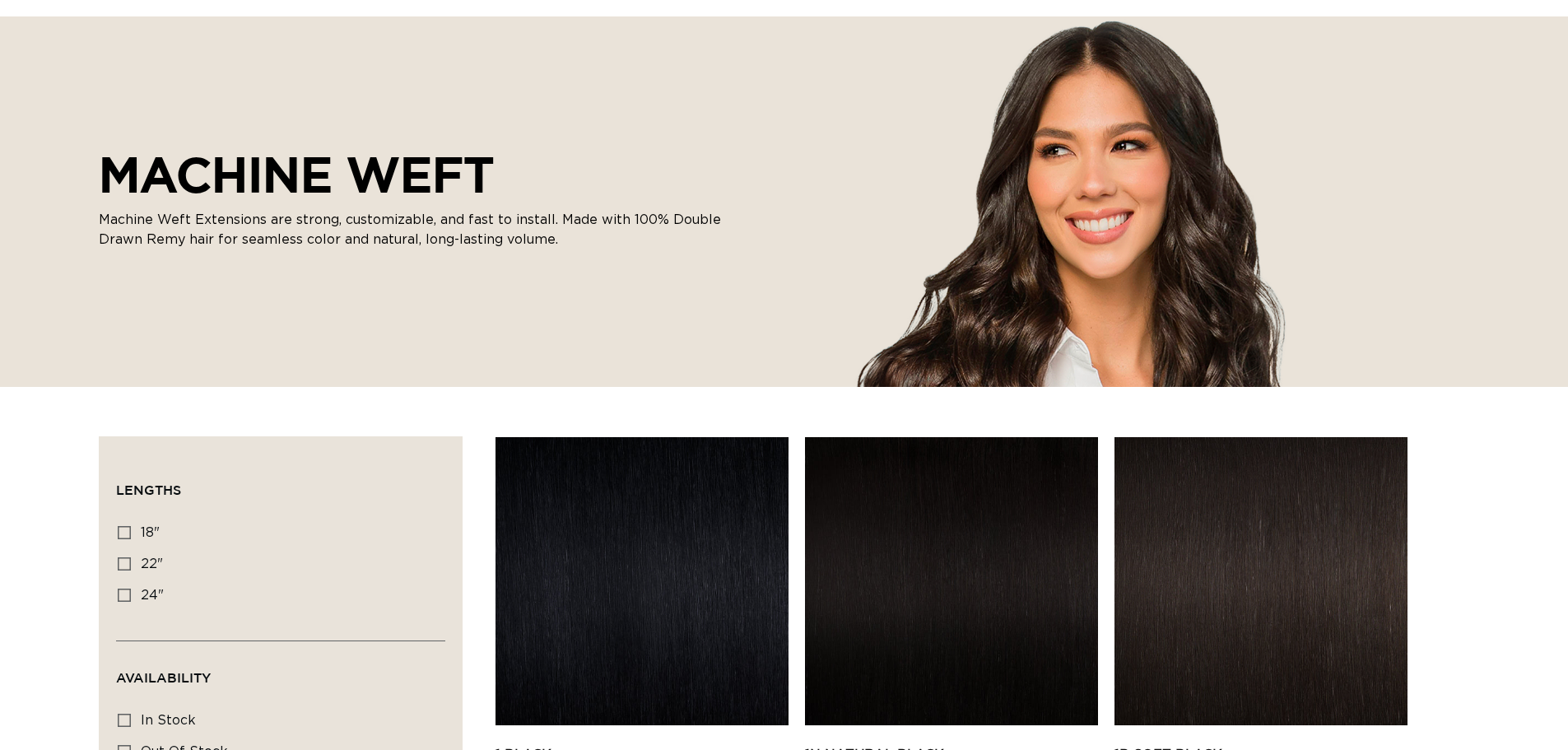
scroll to position [164, 0]
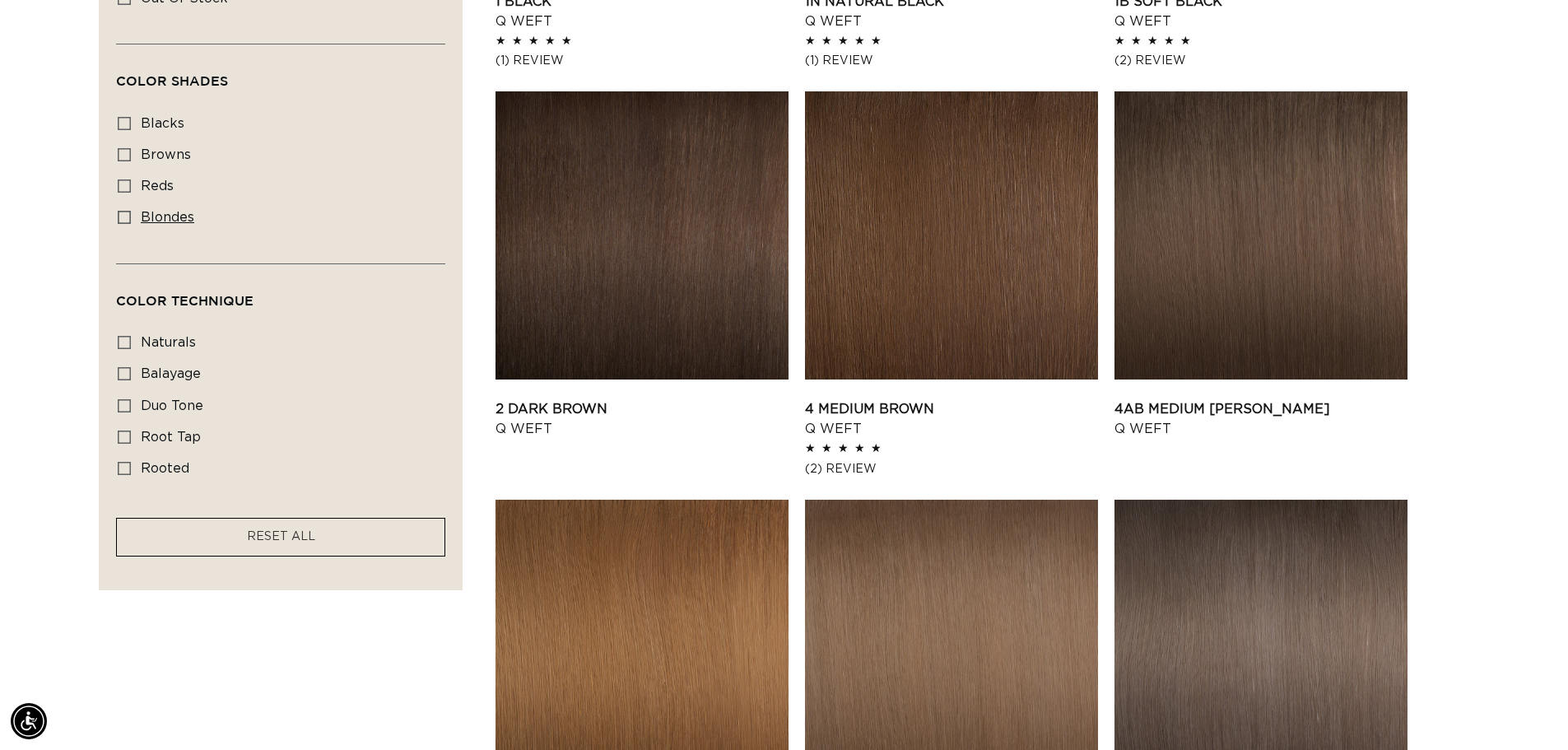
scroll to position [0, 2903]
click at [123, 212] on icon at bounding box center [124, 218] width 13 height 13
click at [123, 212] on input "blondes blondes (27 products)" at bounding box center [124, 218] width 13 height 13
checkbox input "true"
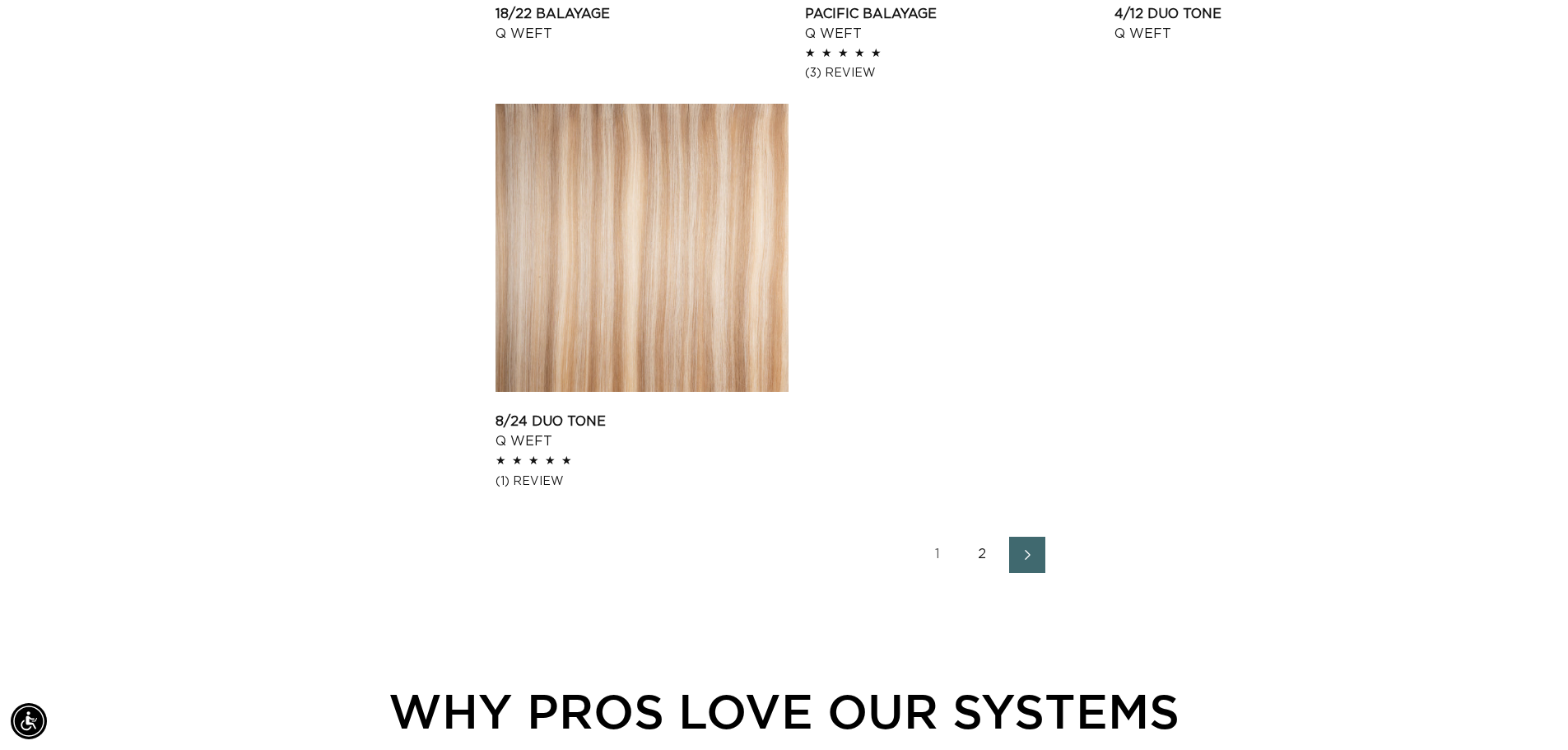
scroll to position [2469, 0]
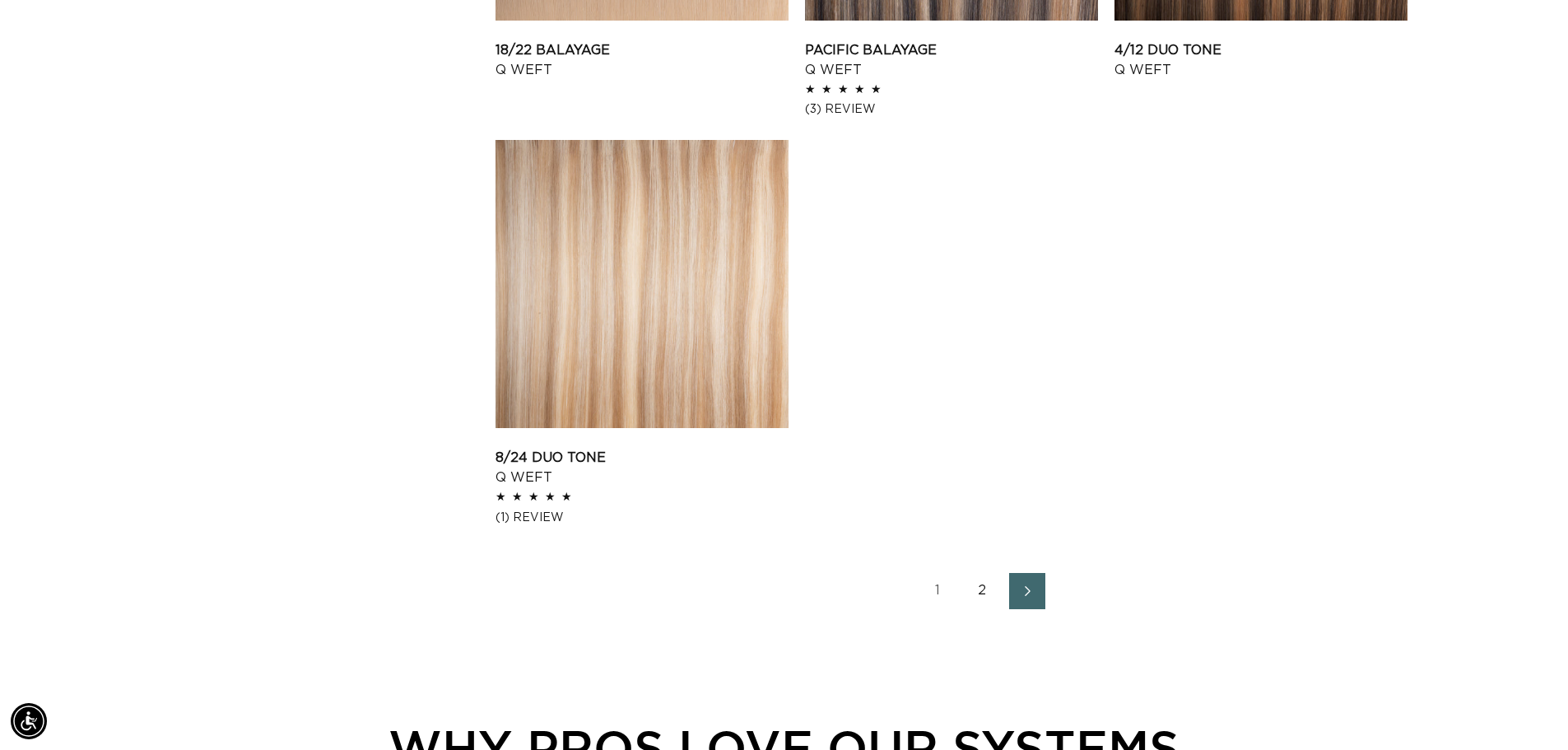
click at [984, 593] on link "2" at bounding box center [982, 590] width 36 height 36
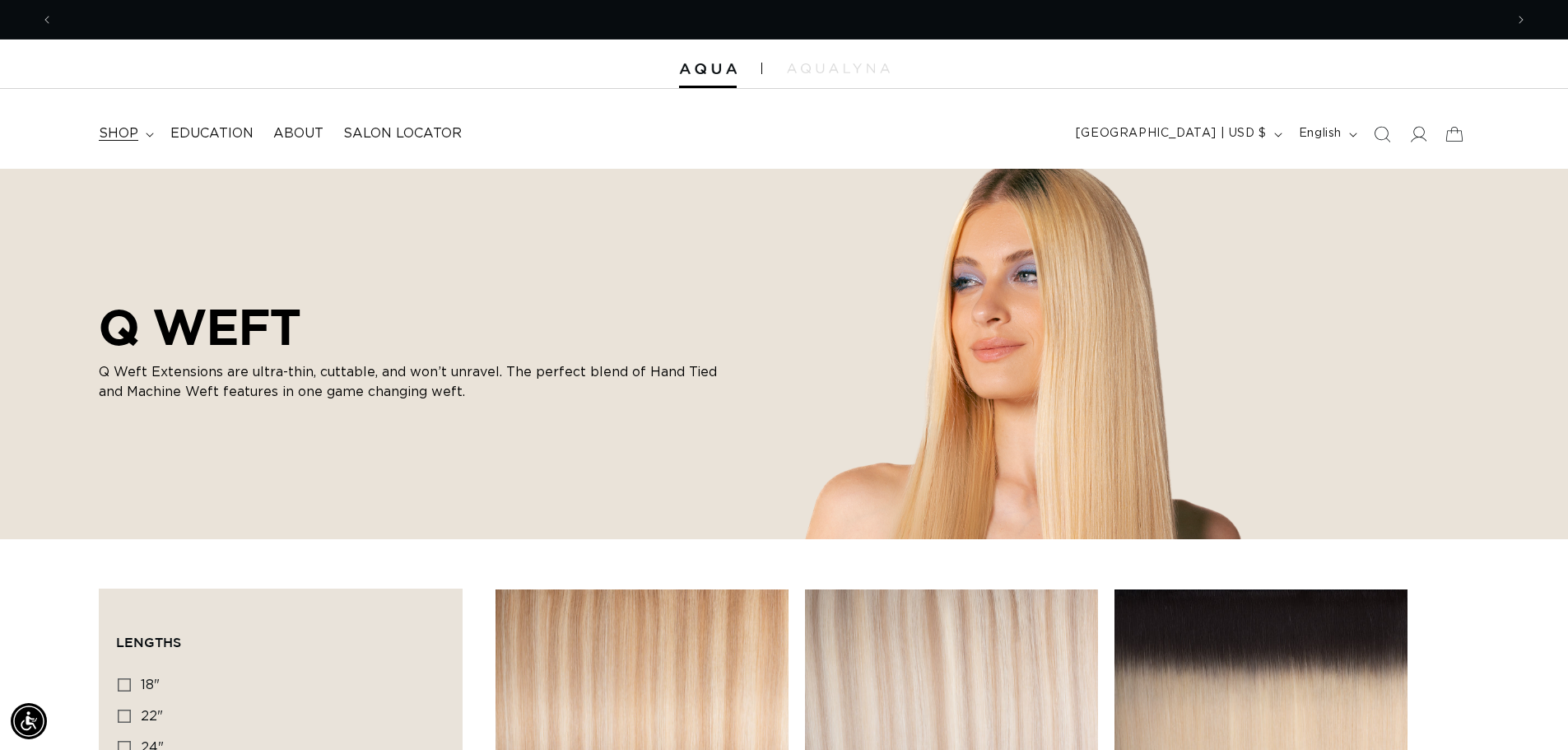
scroll to position [0, 2903]
click at [129, 134] on span "shop" at bounding box center [118, 133] width 39 height 17
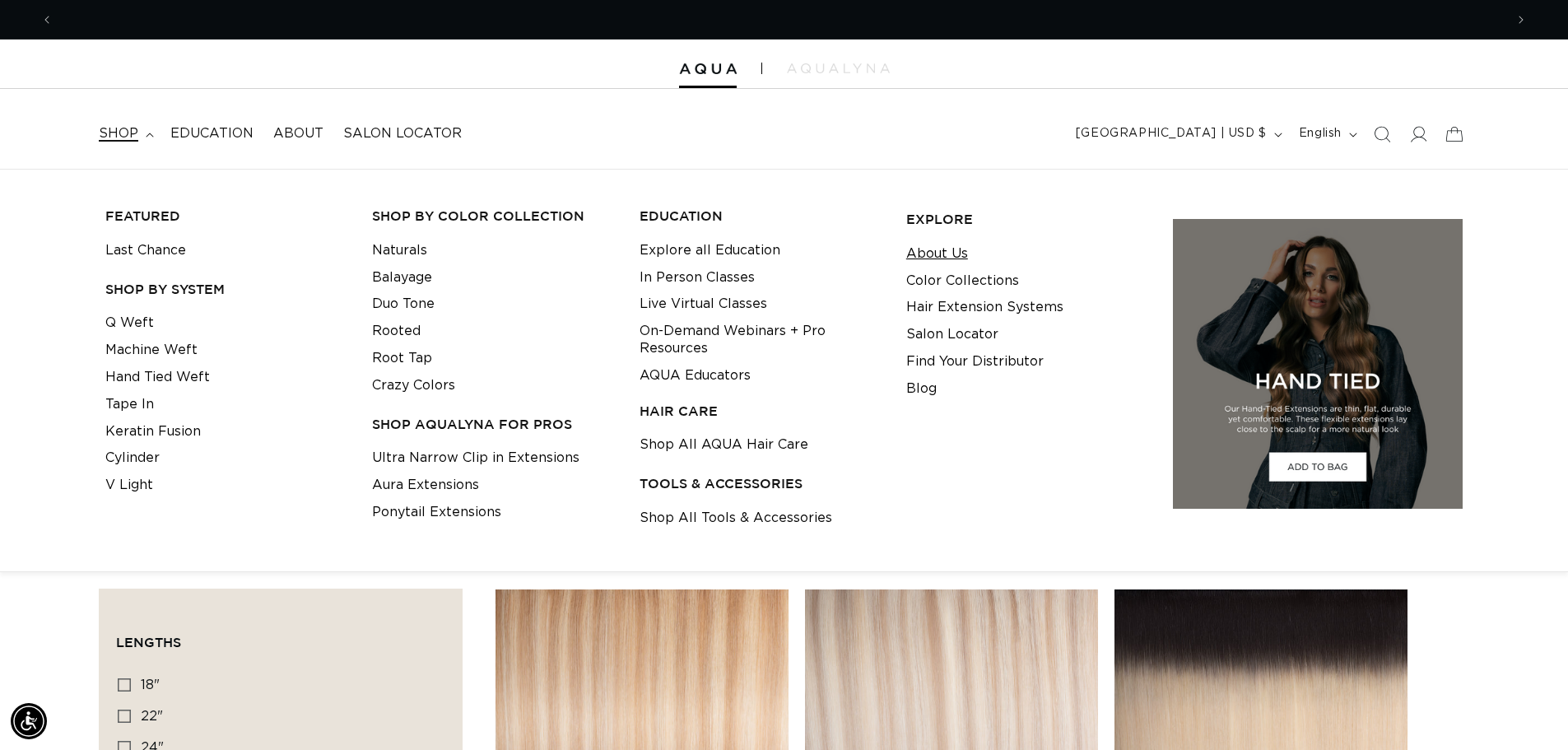
scroll to position [0, 0]
click at [927, 249] on link "About Us" at bounding box center [936, 254] width 62 height 28
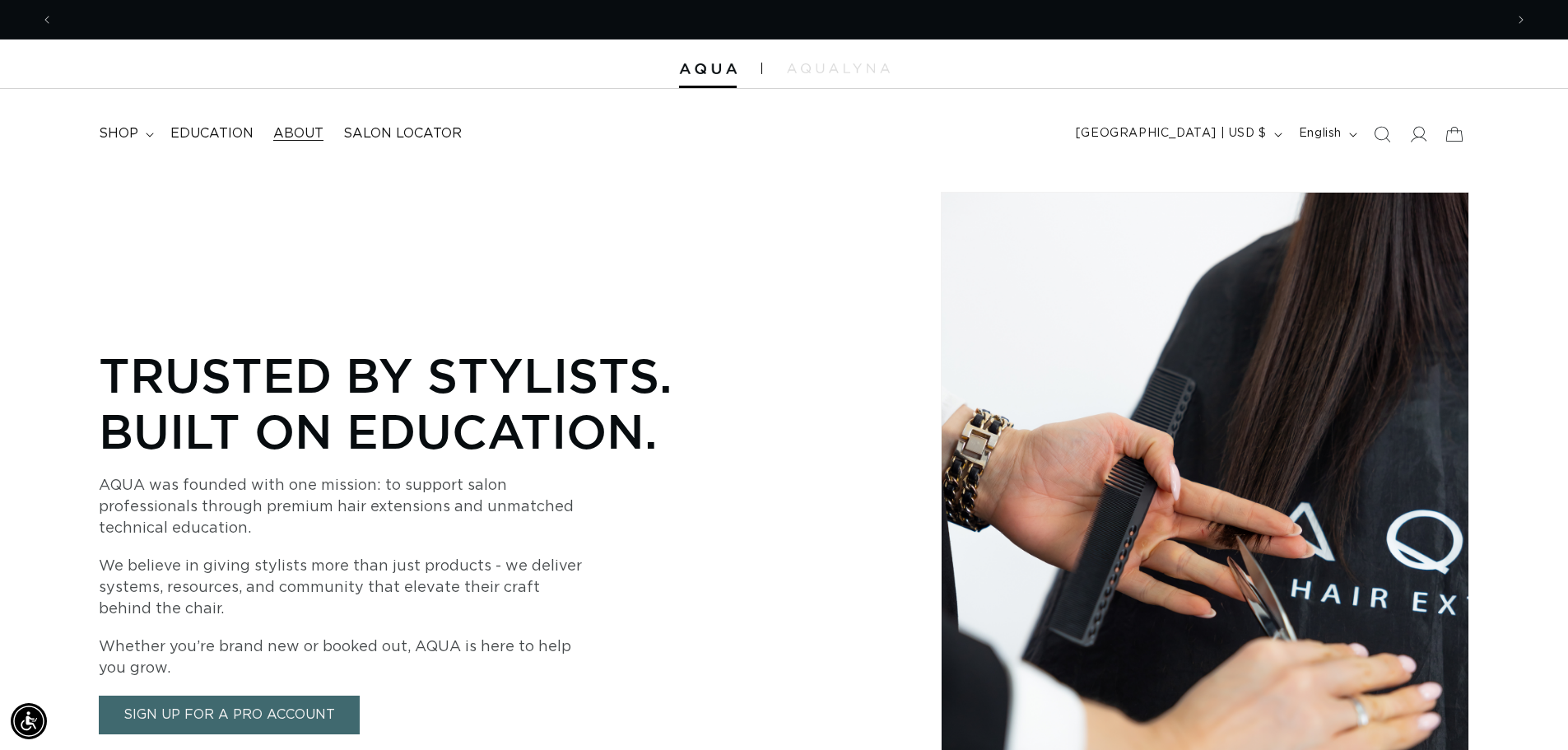
scroll to position [0, 2903]
